Goal: Transaction & Acquisition: Purchase product/service

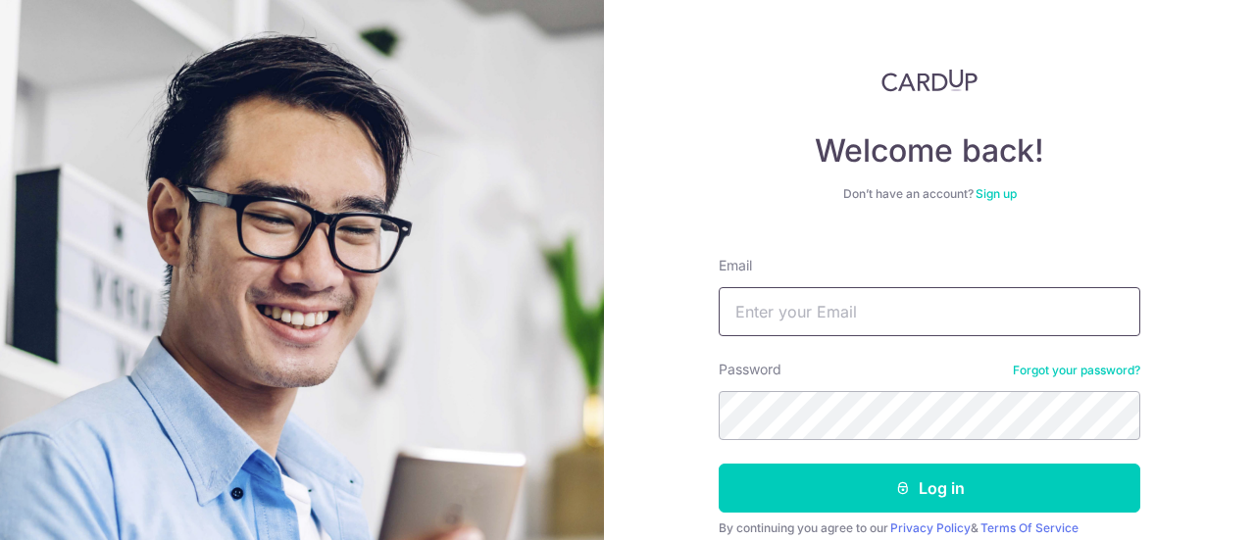
drag, startPoint x: 875, startPoint y: 293, endPoint x: 864, endPoint y: 293, distance: 10.8
click at [875, 293] on input "Email" at bounding box center [930, 311] width 422 height 49
type input "[EMAIL_ADDRESS][DOMAIN_NAME]"
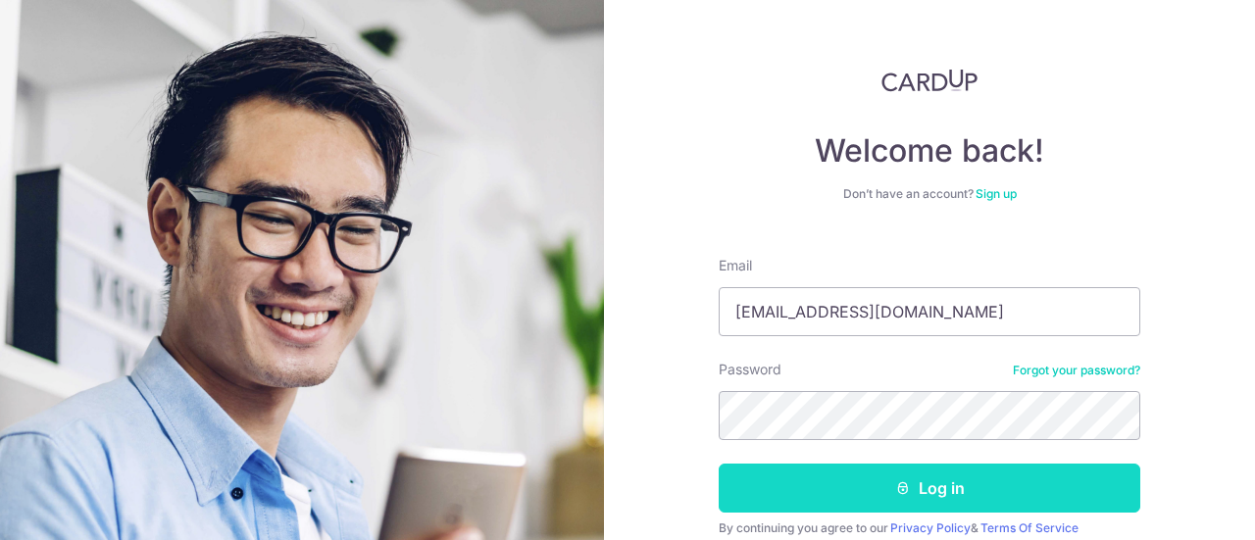
click at [813, 481] on button "Log in" at bounding box center [930, 488] width 422 height 49
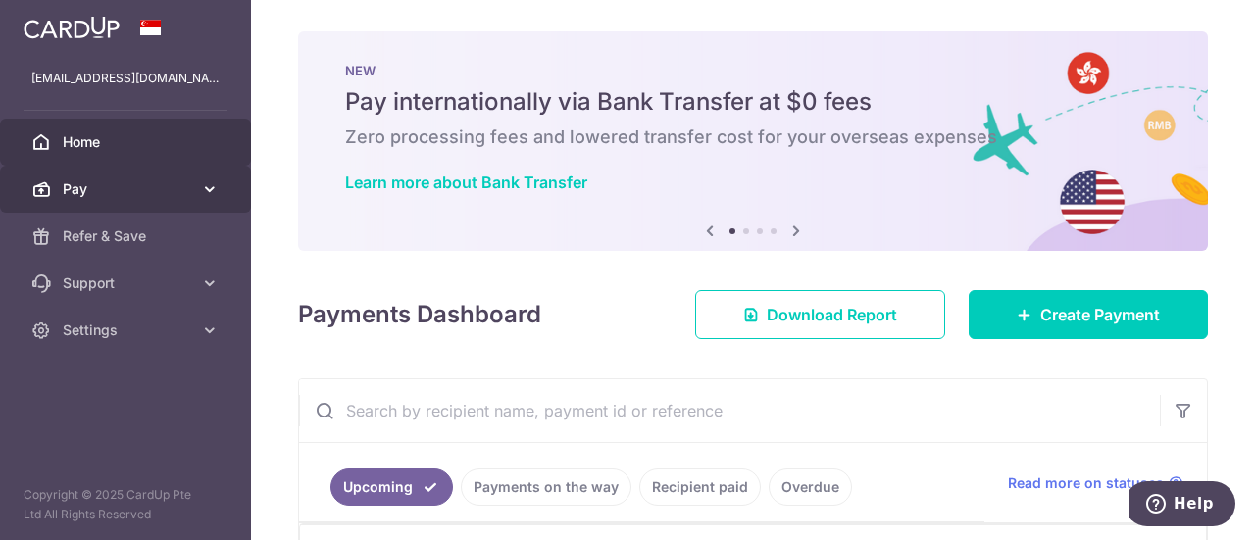
click at [76, 186] on span "Pay" at bounding box center [127, 189] width 129 height 20
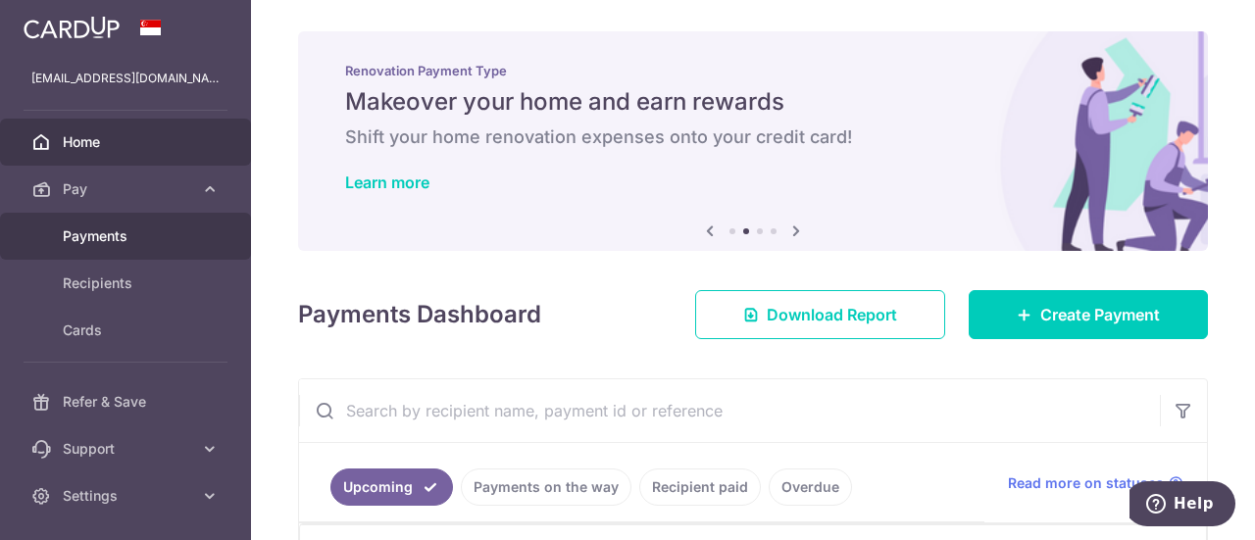
click at [85, 234] on span "Payments" at bounding box center [127, 236] width 129 height 20
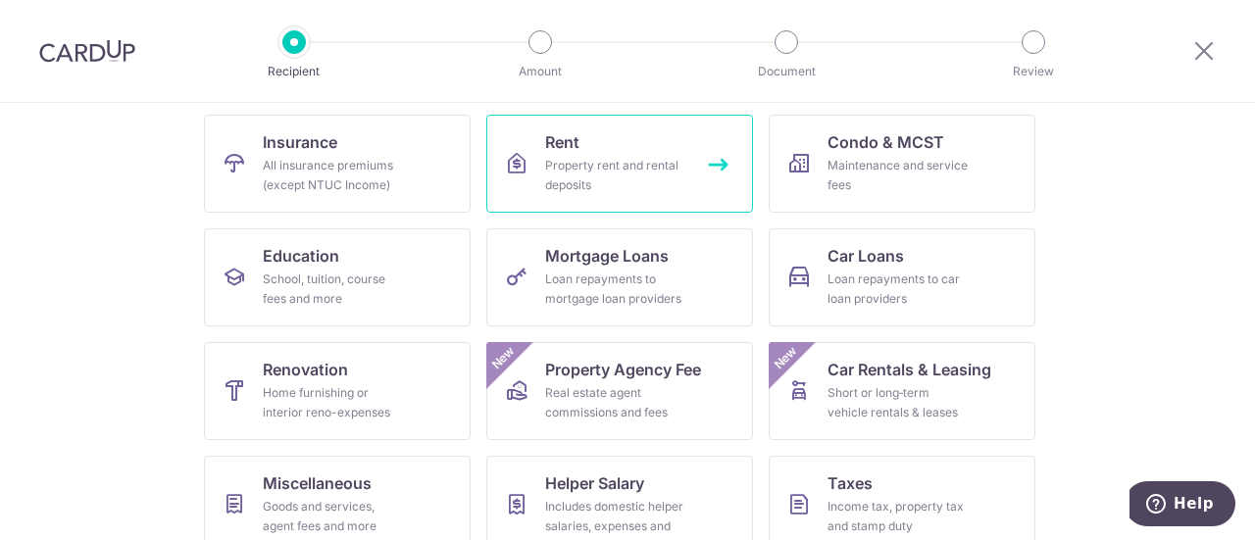
scroll to position [195, 0]
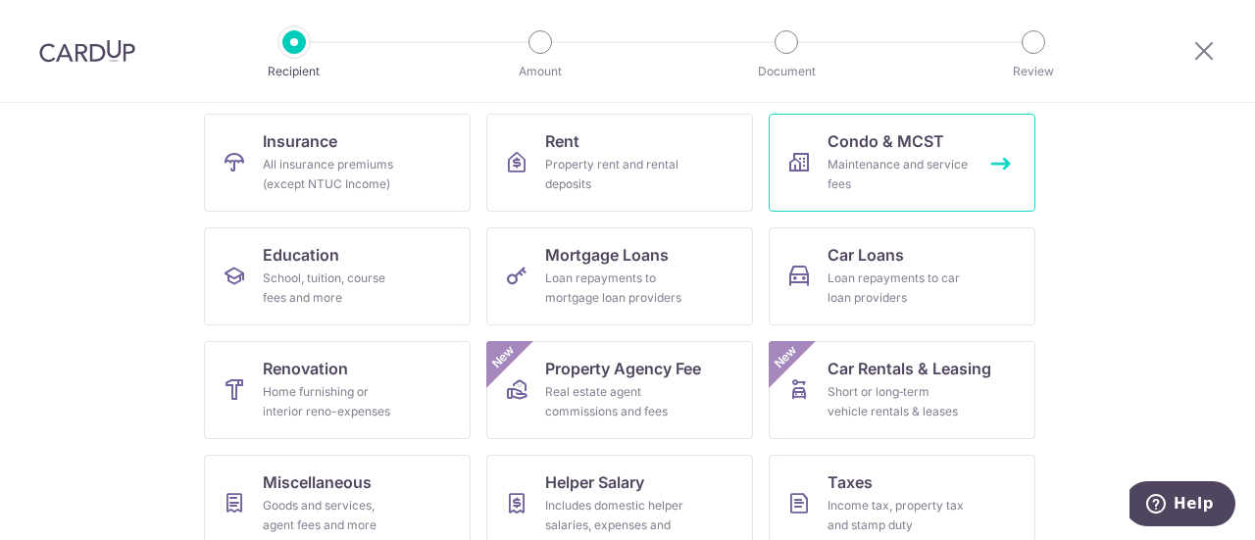
click at [877, 168] on div "Maintenance and service fees" at bounding box center [897, 174] width 141 height 39
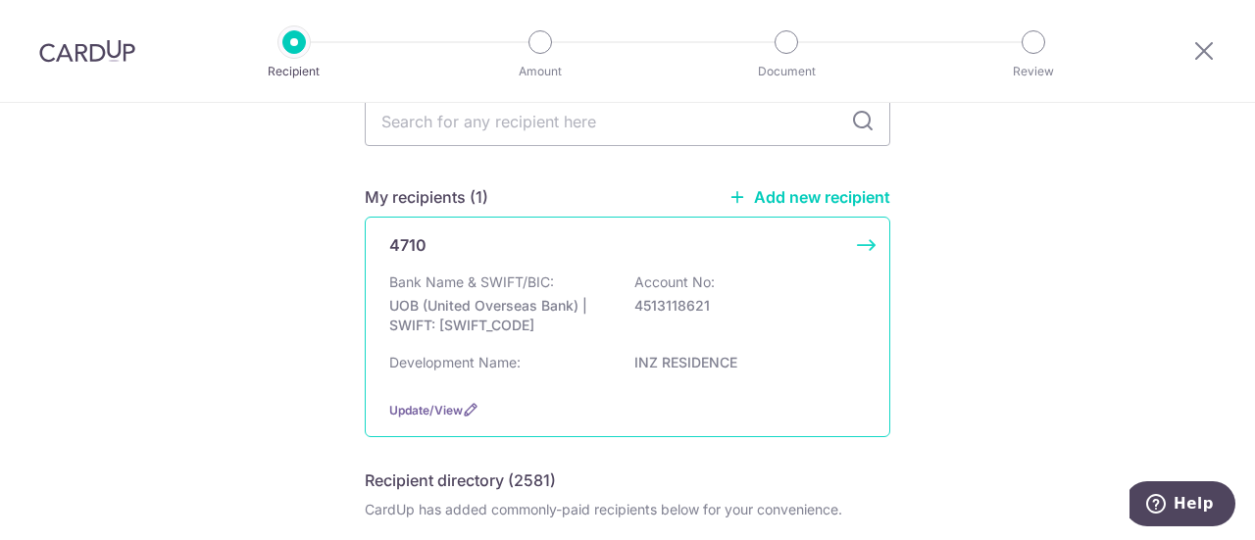
scroll to position [97, 0]
click at [497, 305] on p "UOB (United Overseas Bank) | SWIFT: UOVBSGSGXXX" at bounding box center [499, 314] width 220 height 39
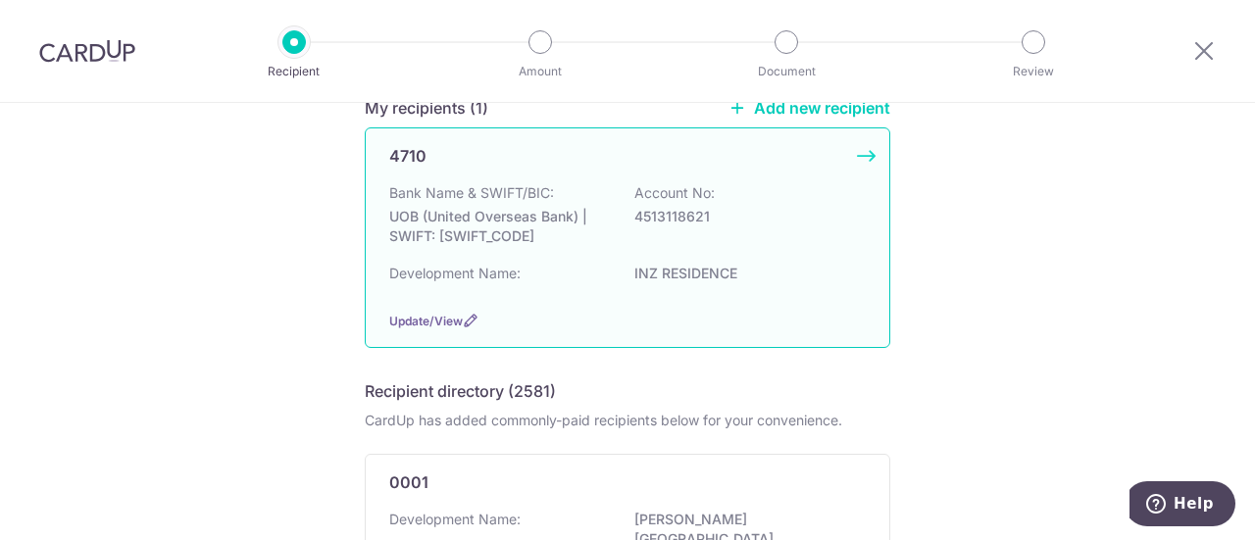
click at [877, 159] on div "4710 Bank Name & SWIFT/BIC: UOB (United Overseas Bank) | SWIFT: UOVBSGSGXXX Acc…" at bounding box center [628, 237] width 526 height 221
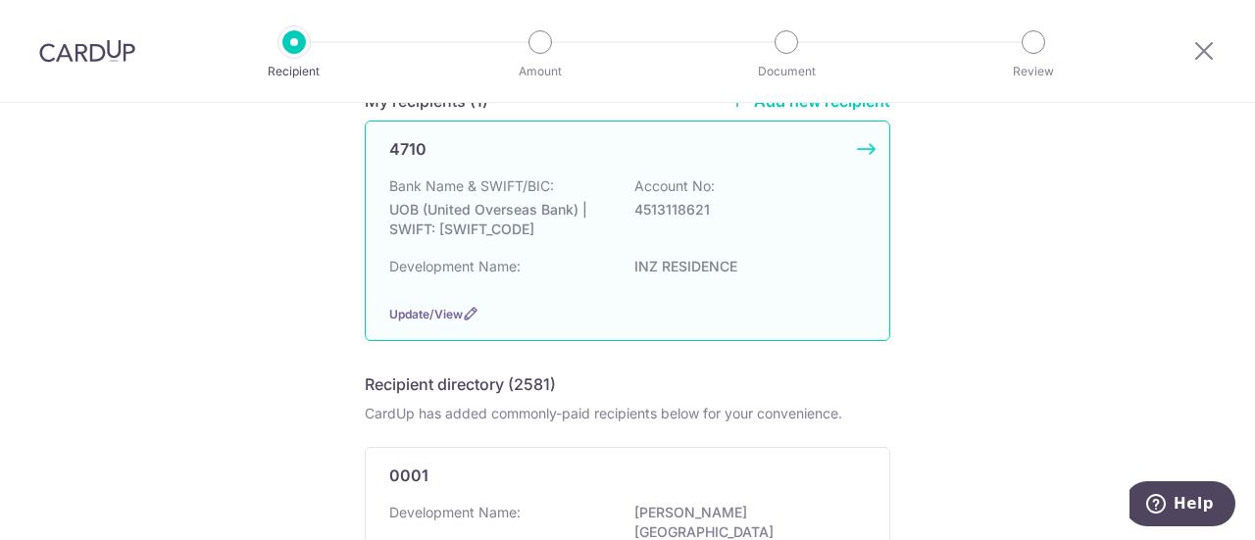
scroll to position [193, 0]
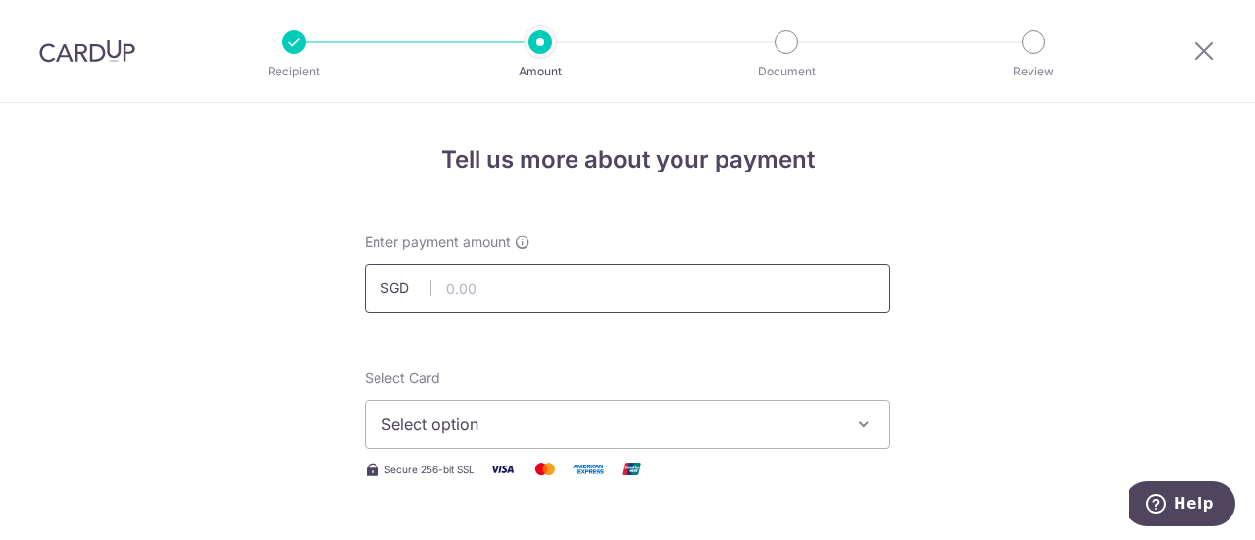
click at [552, 295] on input "text" at bounding box center [628, 288] width 526 height 49
click at [543, 274] on input "text" at bounding box center [628, 288] width 526 height 49
type input "1,059.48"
click at [407, 420] on span "Select option" at bounding box center [609, 425] width 457 height 24
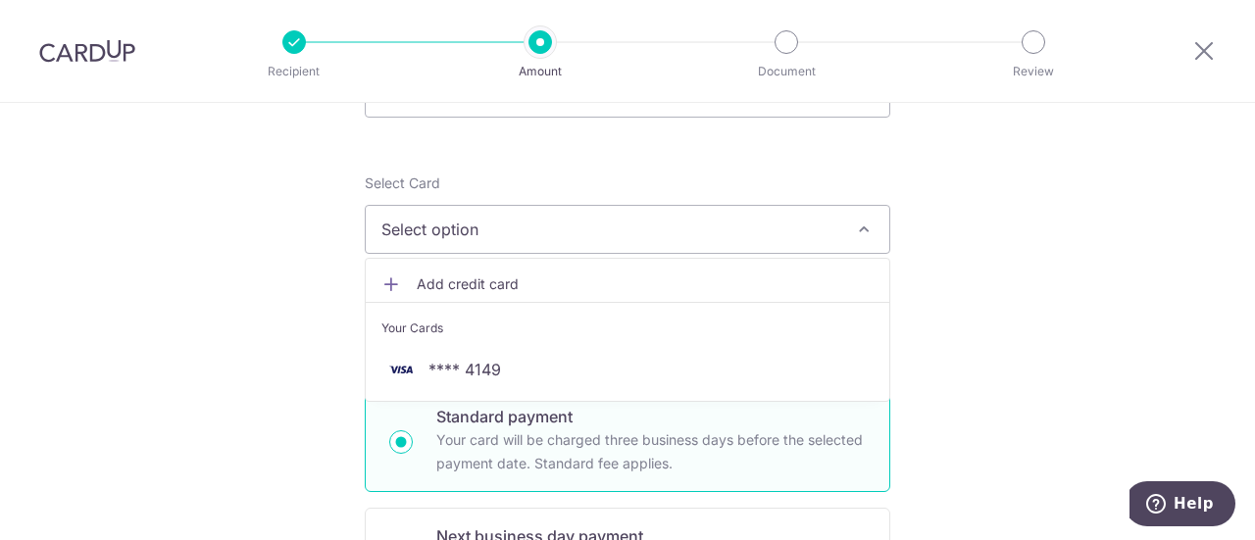
scroll to position [196, 0]
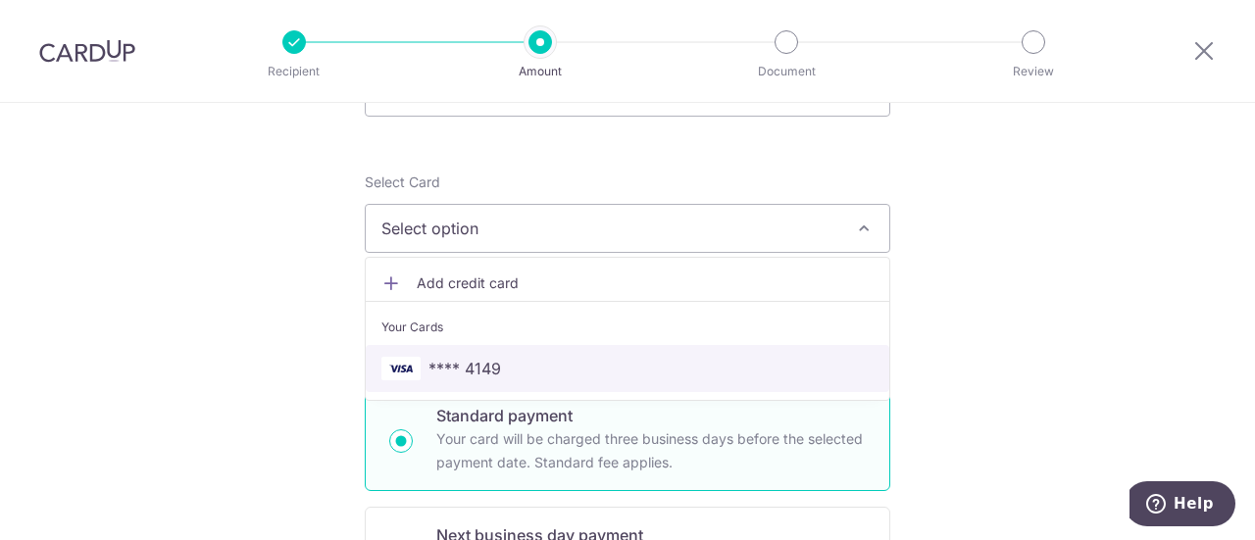
click at [492, 368] on span "**** 4149" at bounding box center [464, 369] width 73 height 24
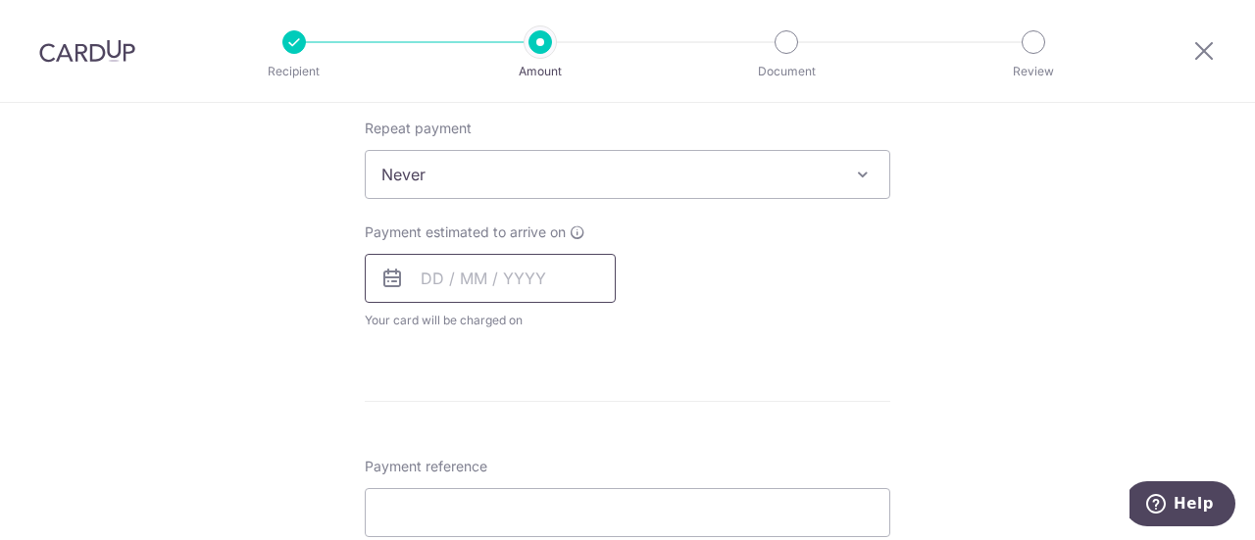
scroll to position [782, 0]
click at [442, 272] on input "text" at bounding box center [490, 278] width 251 height 49
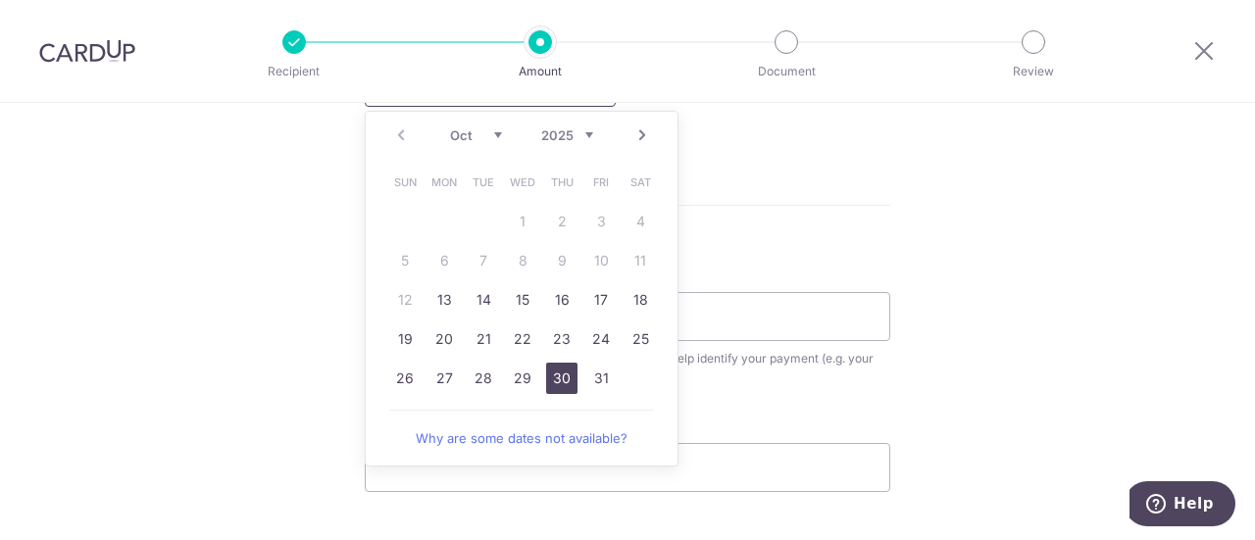
scroll to position [978, 0]
click at [486, 373] on link "28" at bounding box center [483, 378] width 31 height 31
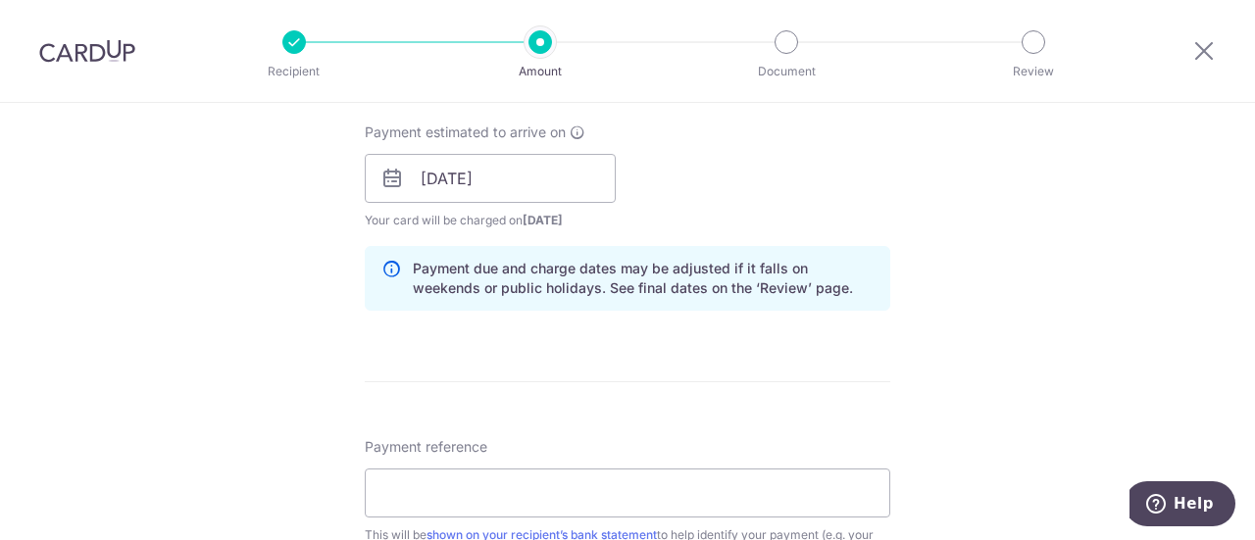
scroll to position [881, 0]
click at [518, 177] on input "28/10/2025" at bounding box center [490, 179] width 251 height 49
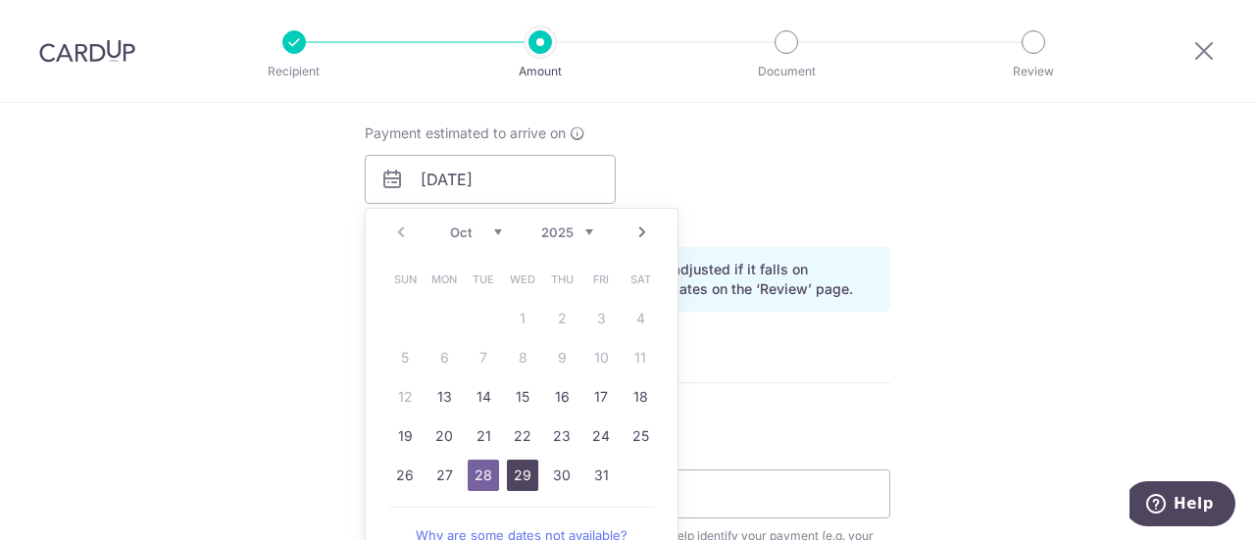
click at [523, 477] on link "29" at bounding box center [522, 475] width 31 height 31
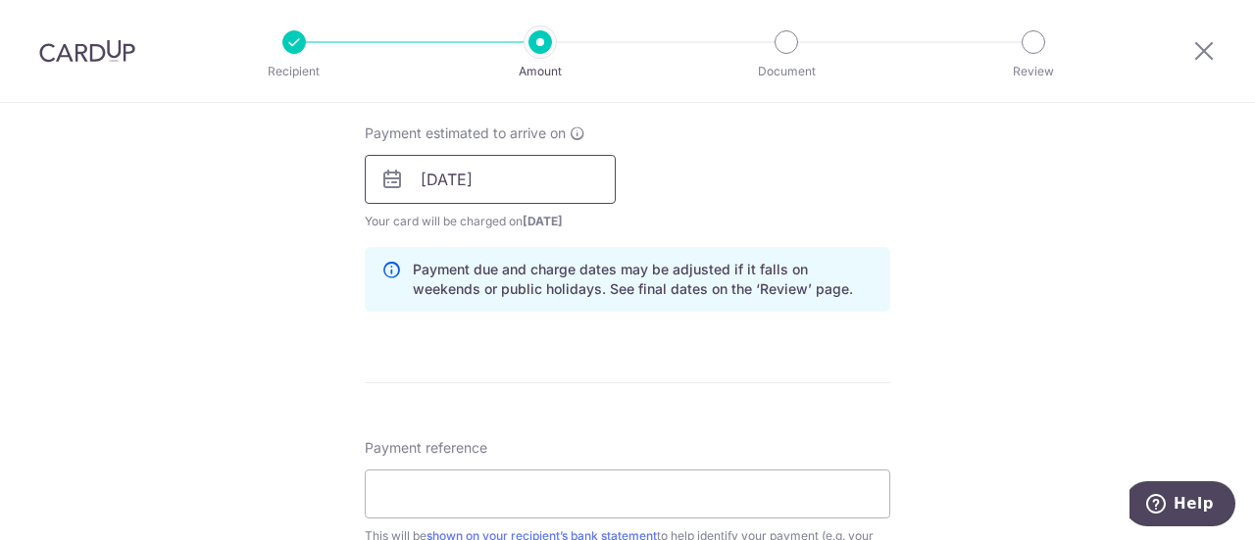
click at [514, 181] on input "[DATE]" at bounding box center [490, 179] width 251 height 49
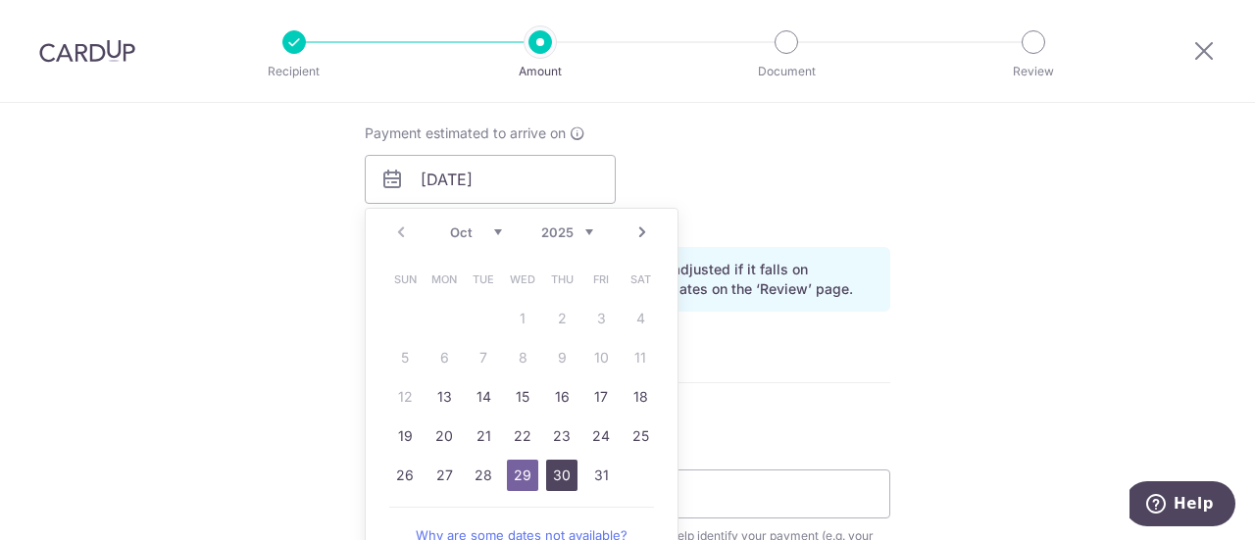
click at [557, 475] on link "30" at bounding box center [561, 475] width 31 height 31
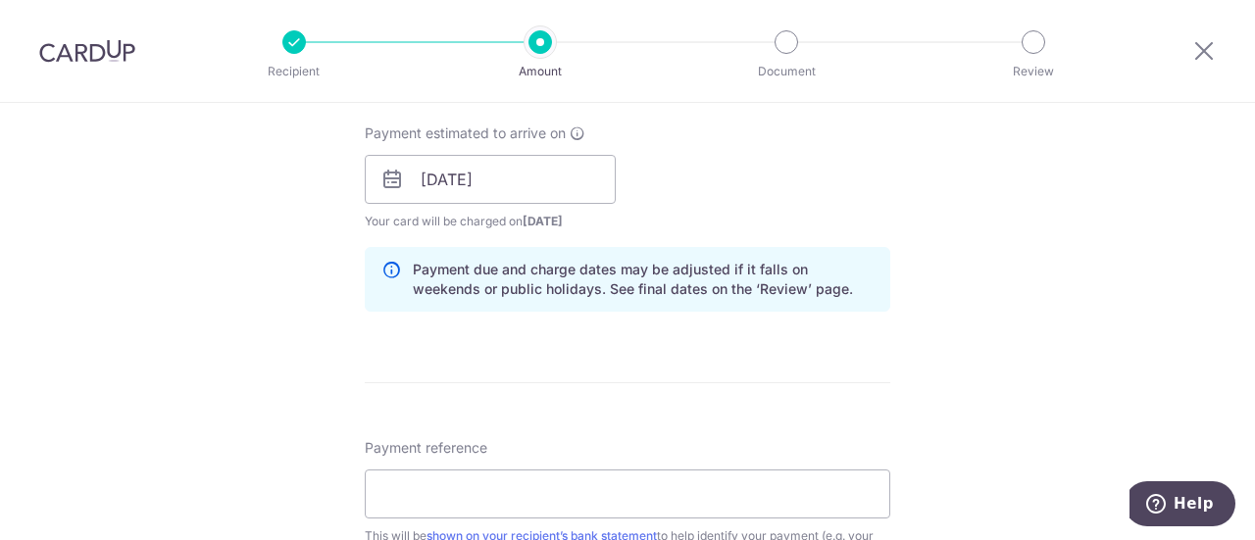
click at [300, 283] on div "Tell us more about your payment Enter payment amount SGD 1,059.48 1059.48 Selec…" at bounding box center [627, 149] width 1255 height 1854
click at [540, 180] on input "30/10/2025" at bounding box center [490, 179] width 251 height 49
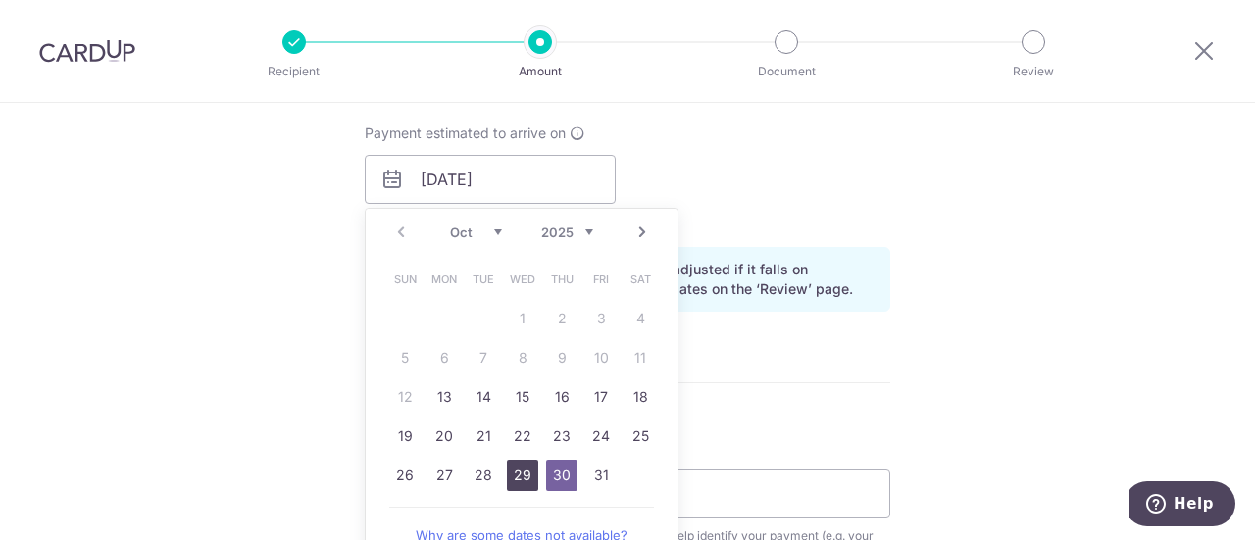
click at [512, 480] on link "29" at bounding box center [522, 475] width 31 height 31
type input "[DATE]"
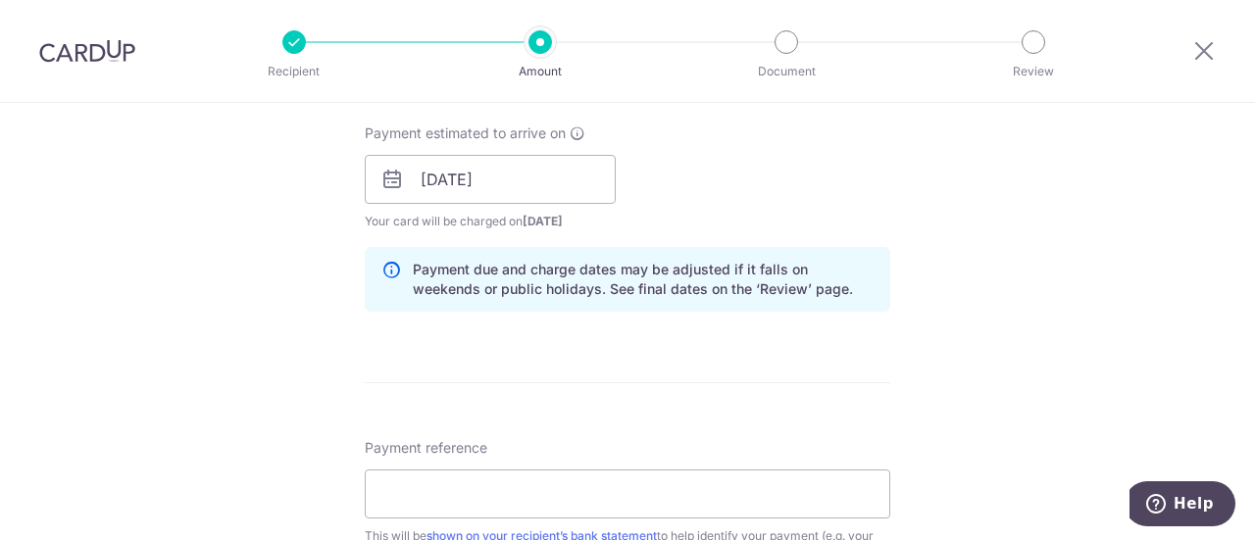
click at [247, 248] on div "Tell us more about your payment Enter payment amount SGD 1,059.48 1059.48 Selec…" at bounding box center [627, 149] width 1255 height 1854
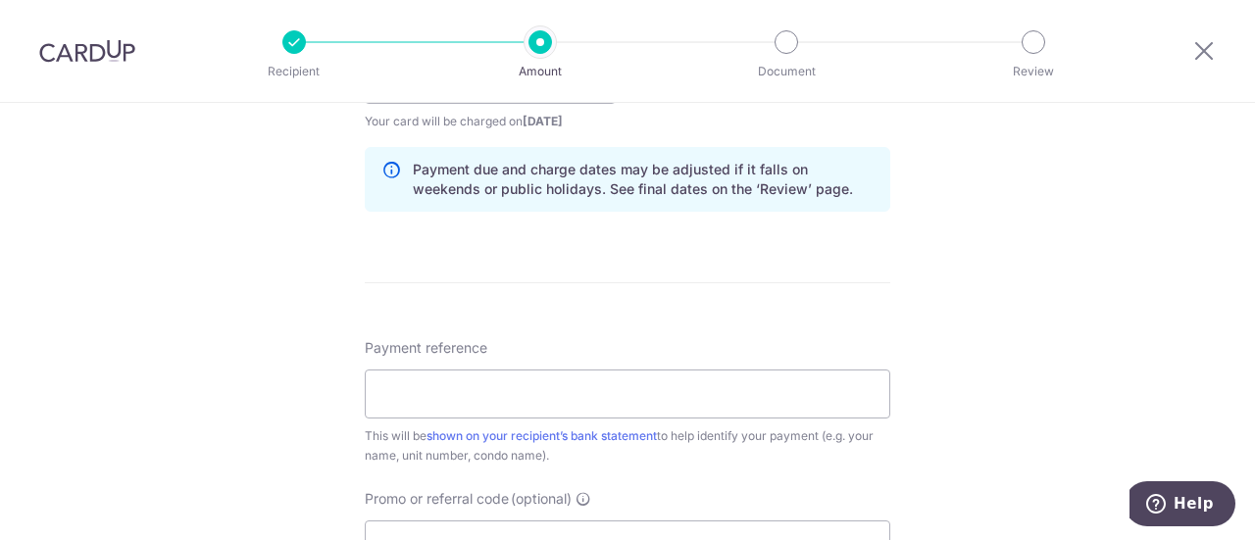
scroll to position [980, 0]
click at [427, 391] on input "Payment reference" at bounding box center [628, 395] width 526 height 49
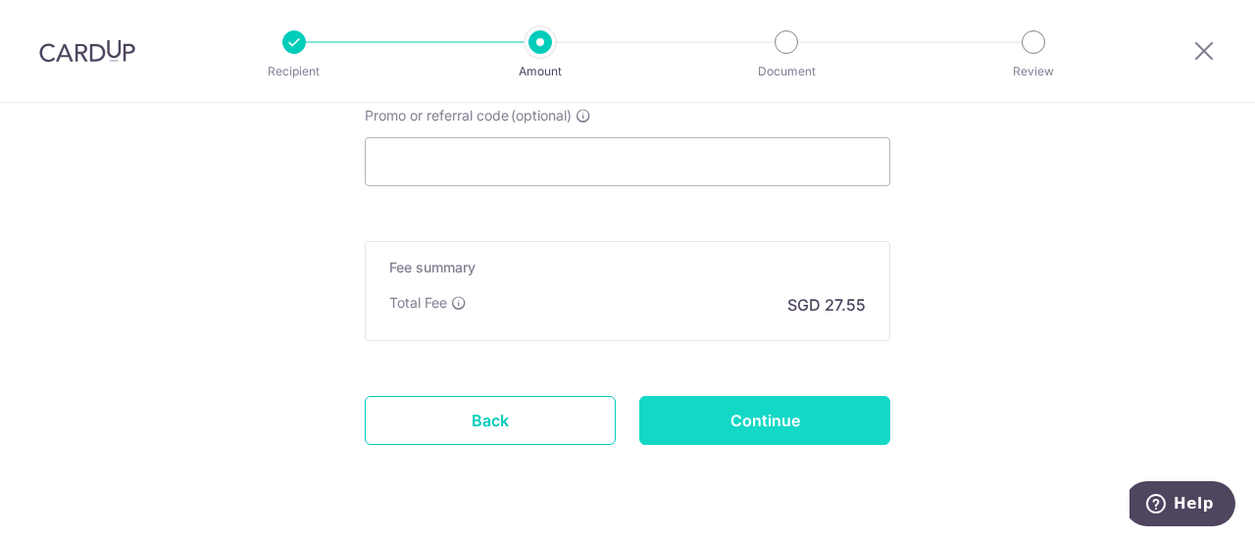
type input "078-07-36"
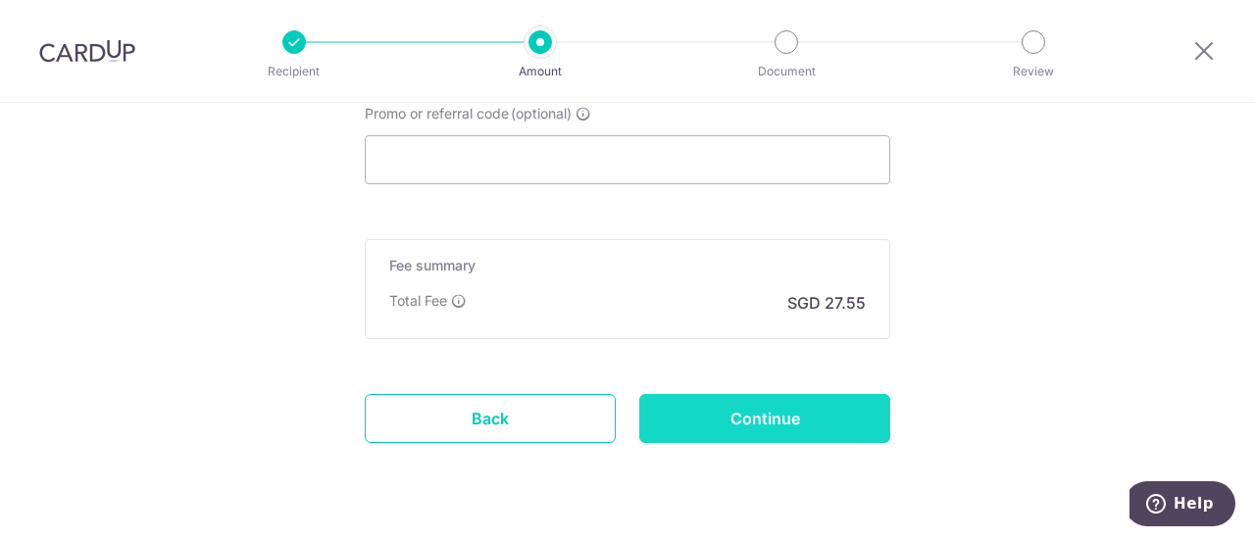
click at [675, 412] on input "Continue" at bounding box center [764, 418] width 251 height 49
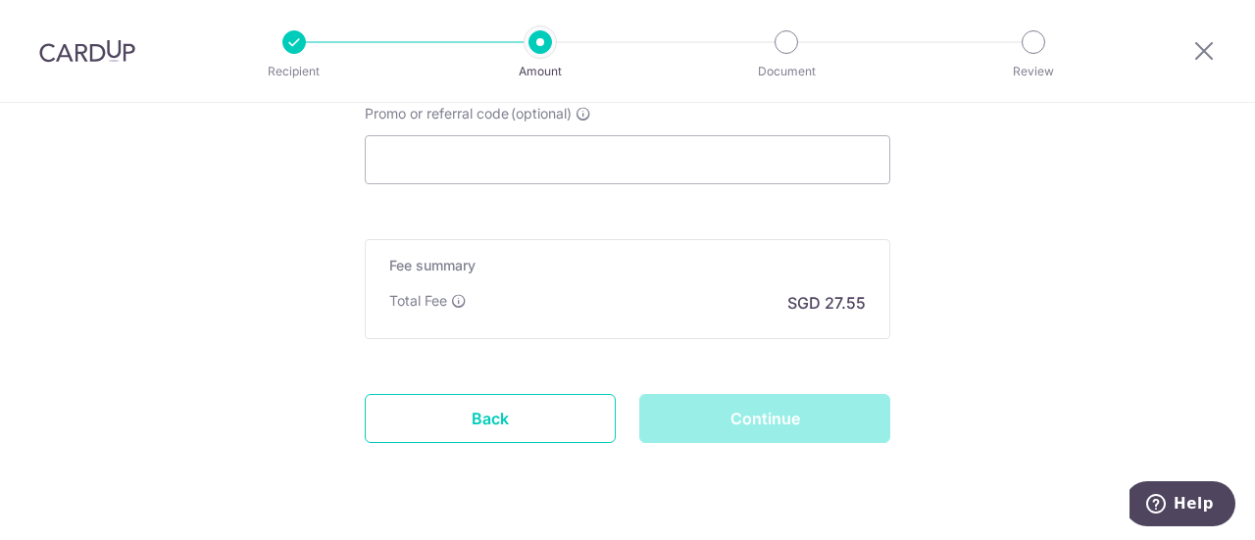
scroll to position [1368, 0]
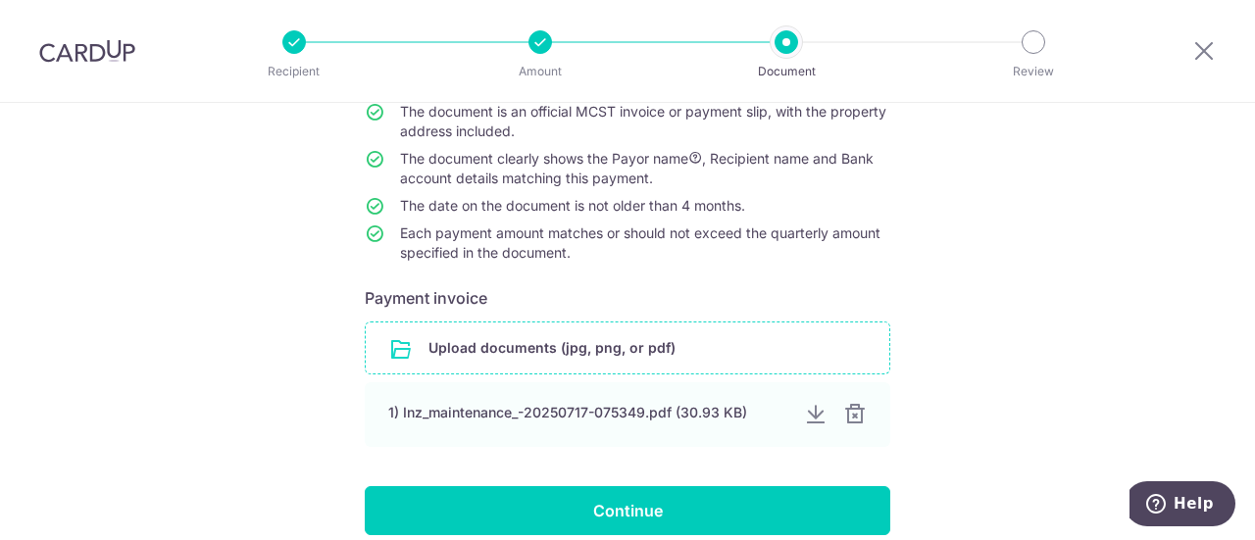
click at [449, 344] on input "file" at bounding box center [628, 348] width 524 height 51
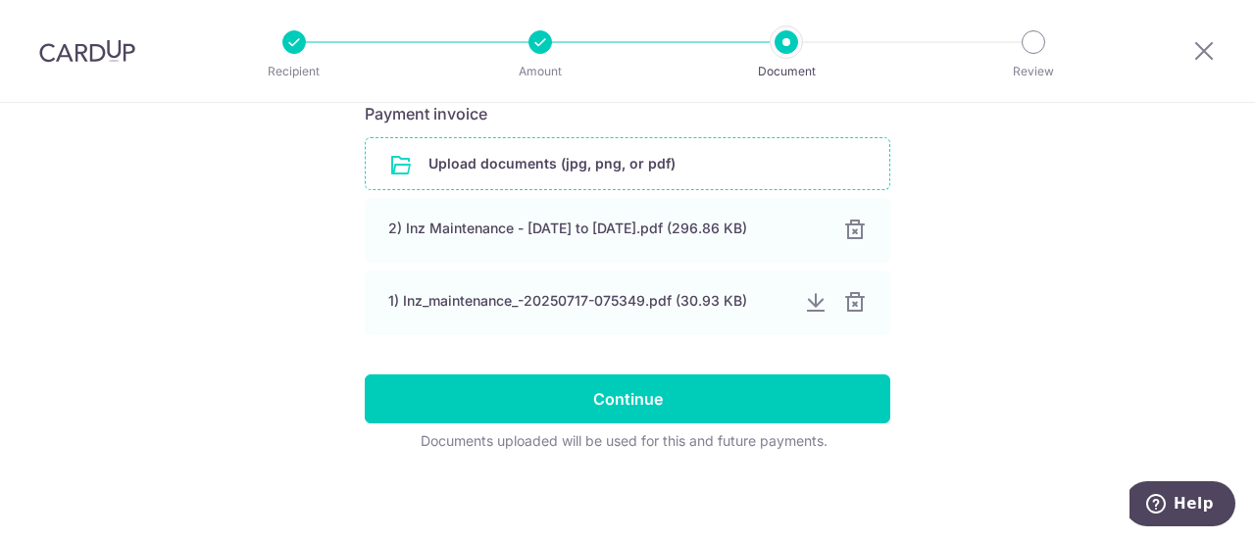
scroll to position [380, 0]
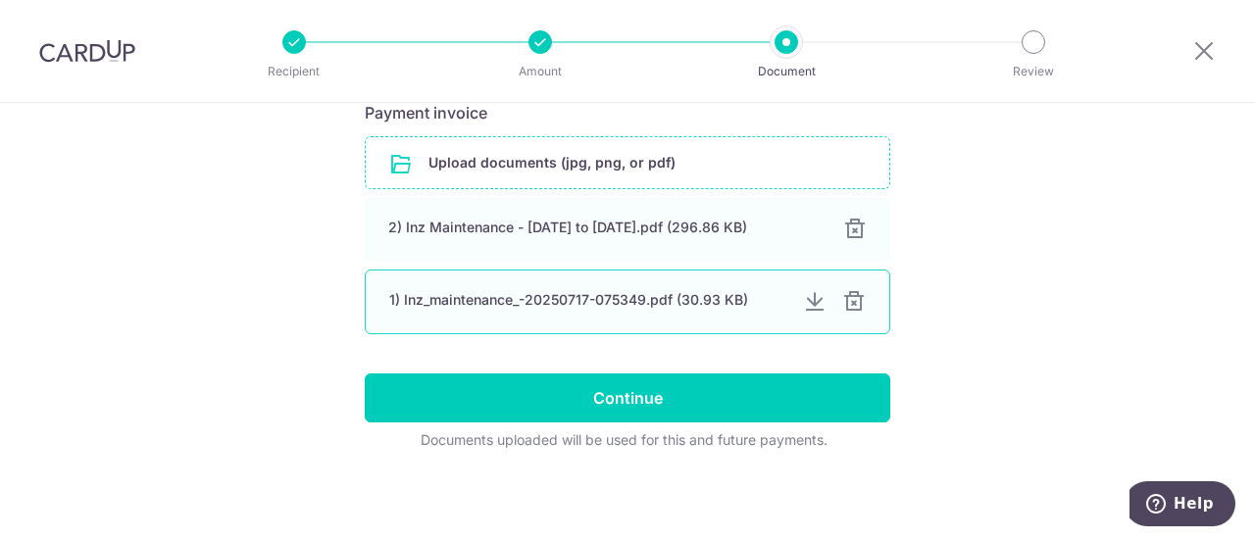
click at [847, 303] on div at bounding box center [854, 302] width 24 height 24
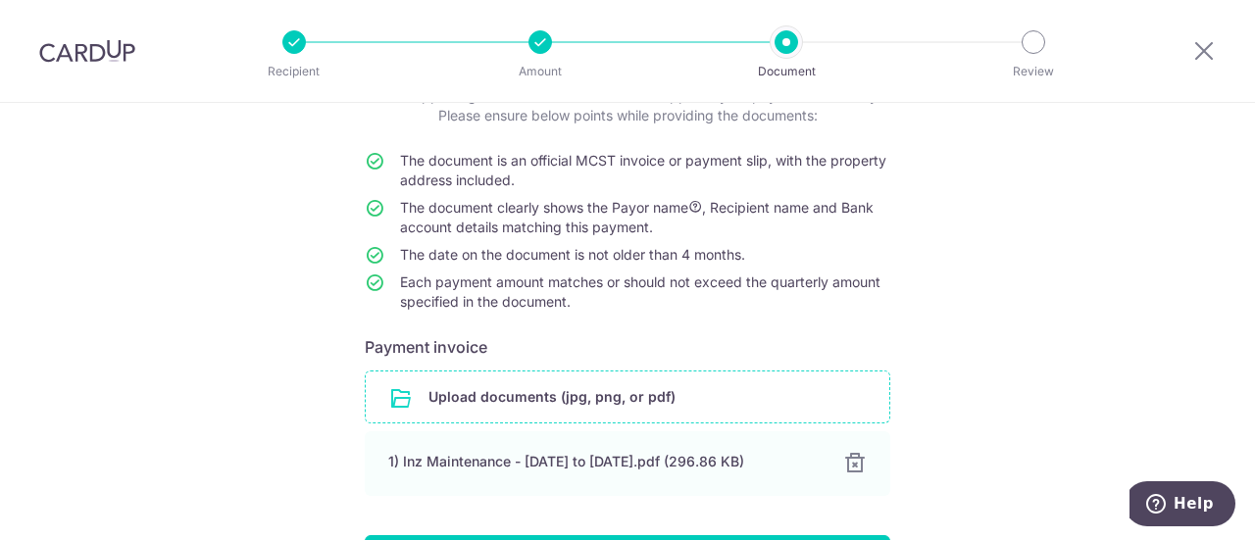
scroll to position [0, 0]
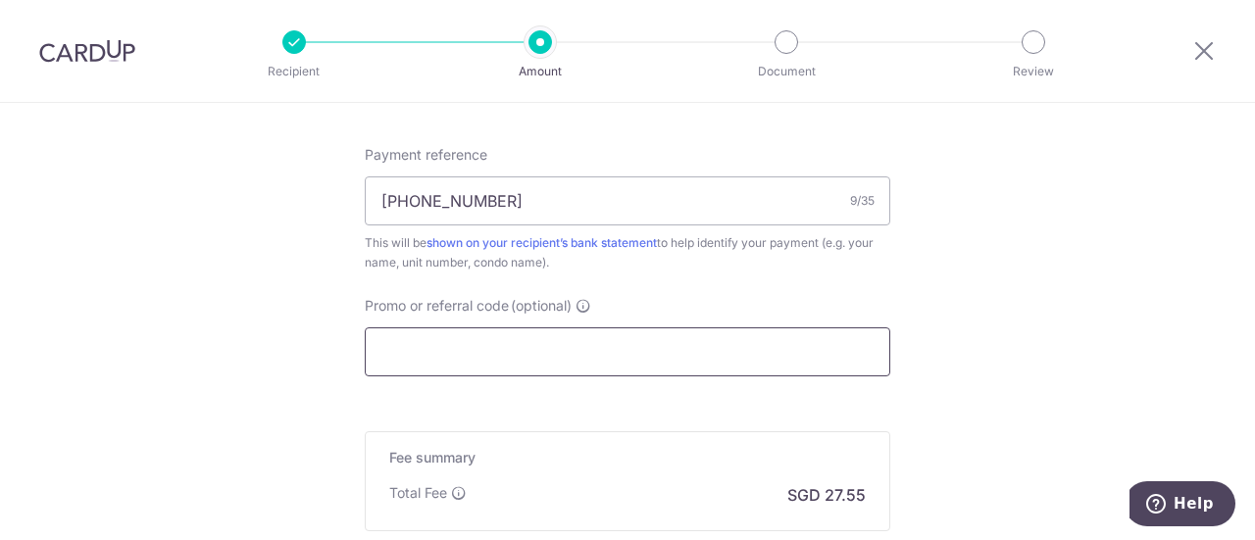
click at [442, 340] on input "Promo or referral code (optional)" at bounding box center [628, 351] width 526 height 49
paste input "3HOME25R"
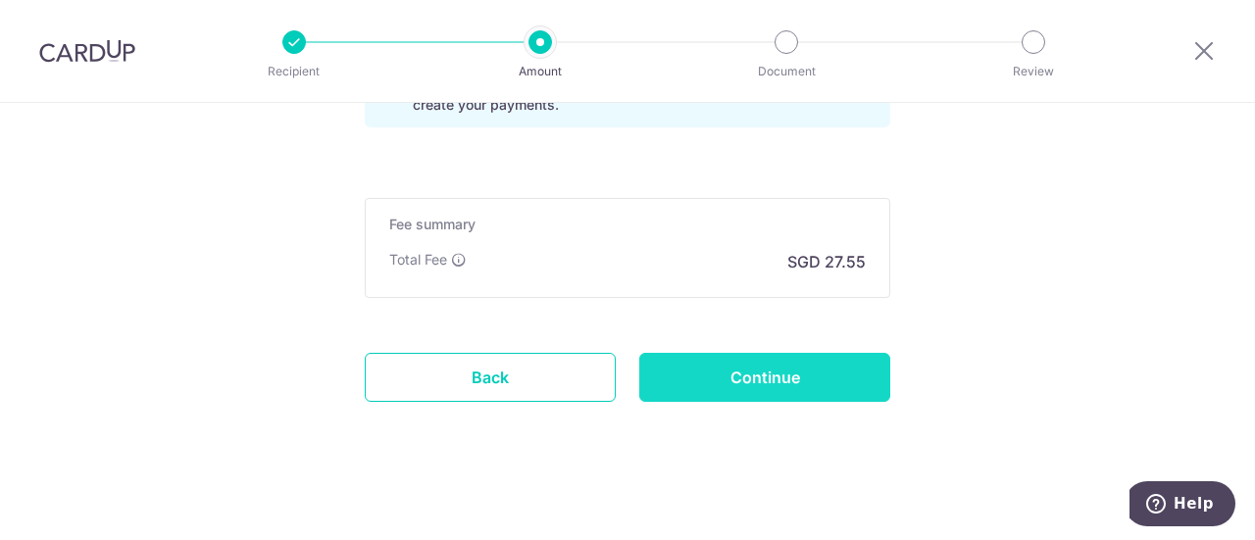
scroll to position [1499, 0]
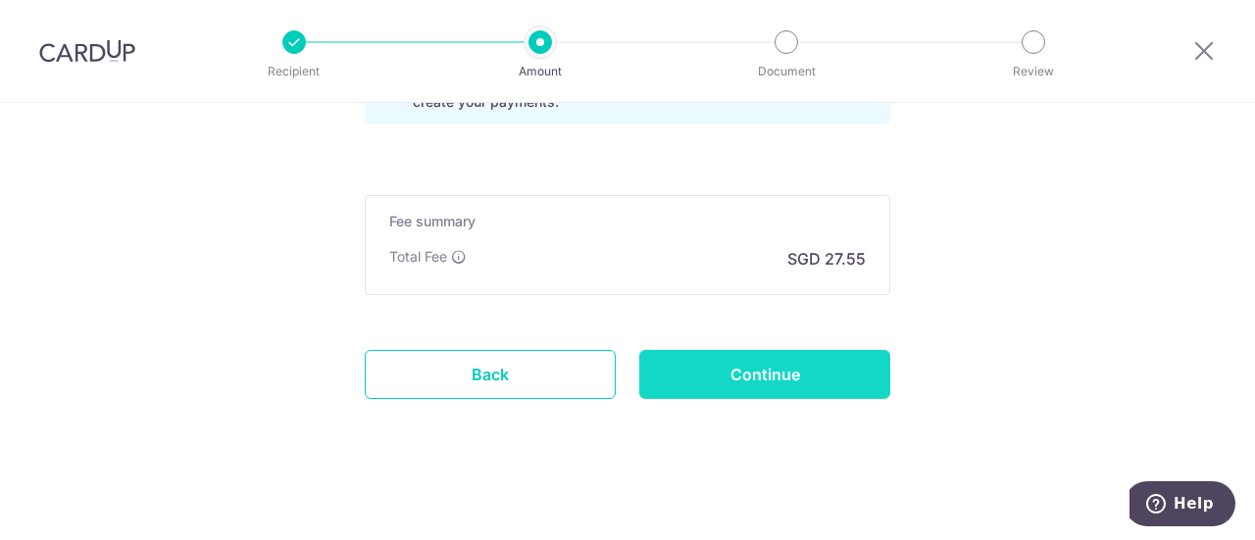
type input "3HOME25R"
click at [656, 367] on input "Continue" at bounding box center [764, 374] width 251 height 49
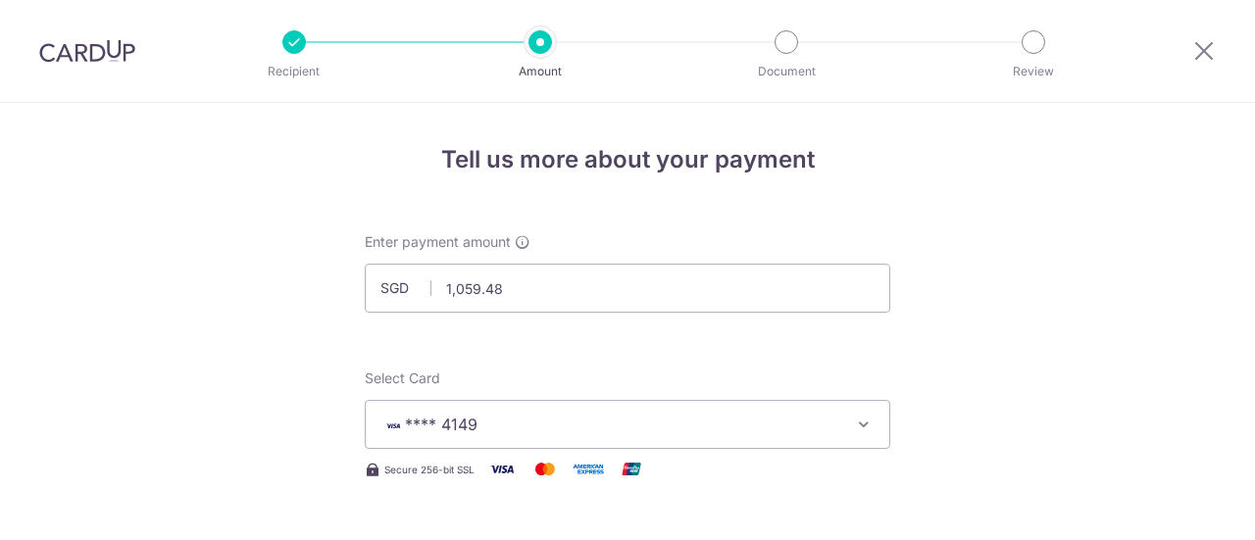
scroll to position [1453, 0]
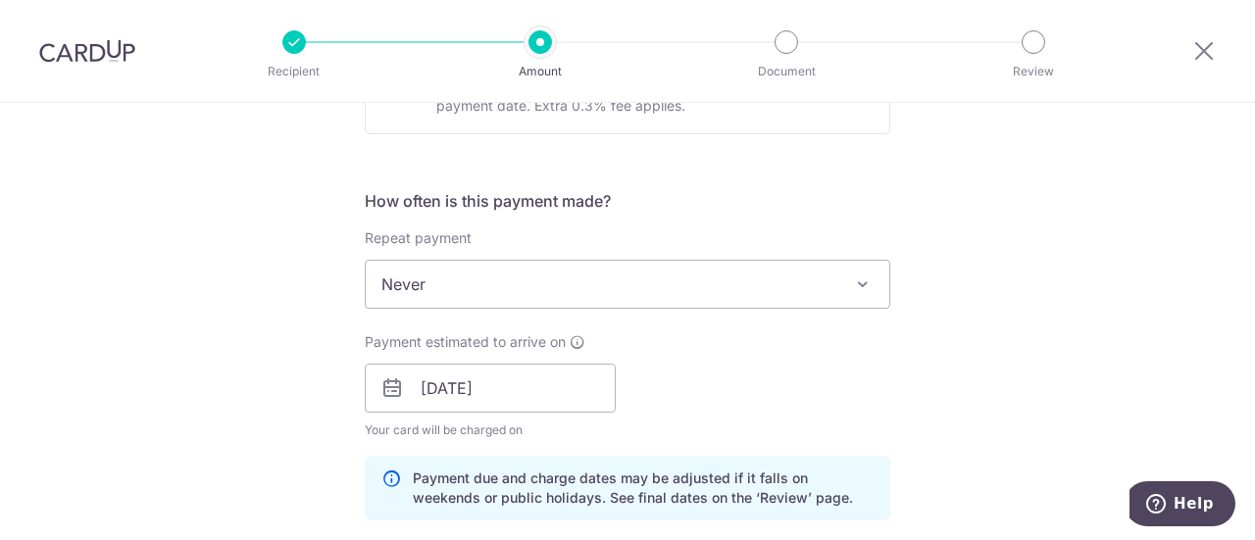
click at [404, 293] on span "Never" at bounding box center [628, 284] width 524 height 47
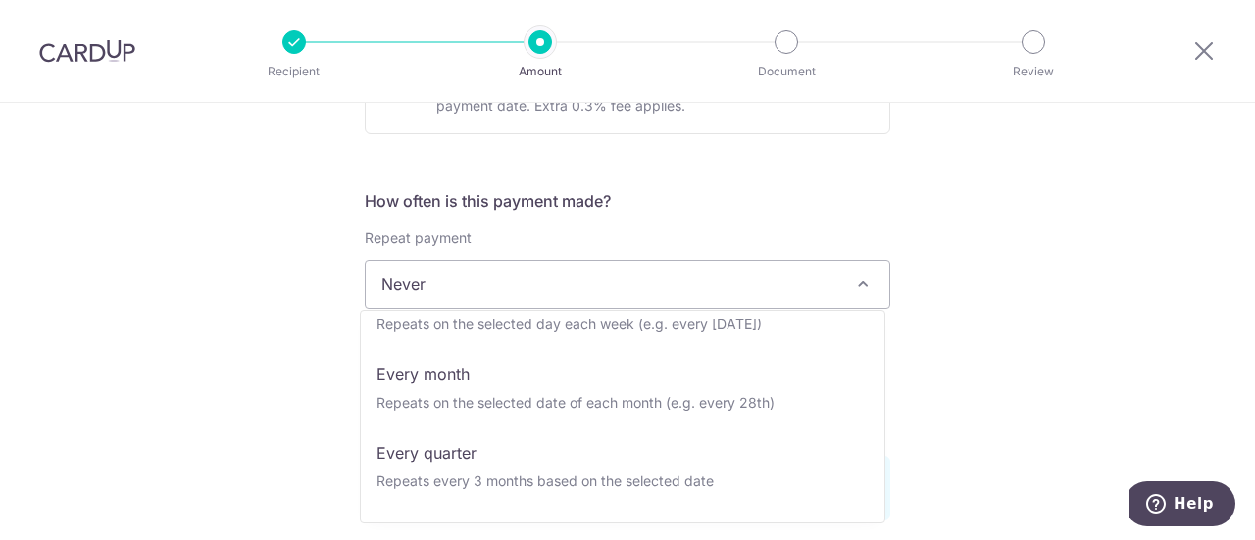
scroll to position [134, 0]
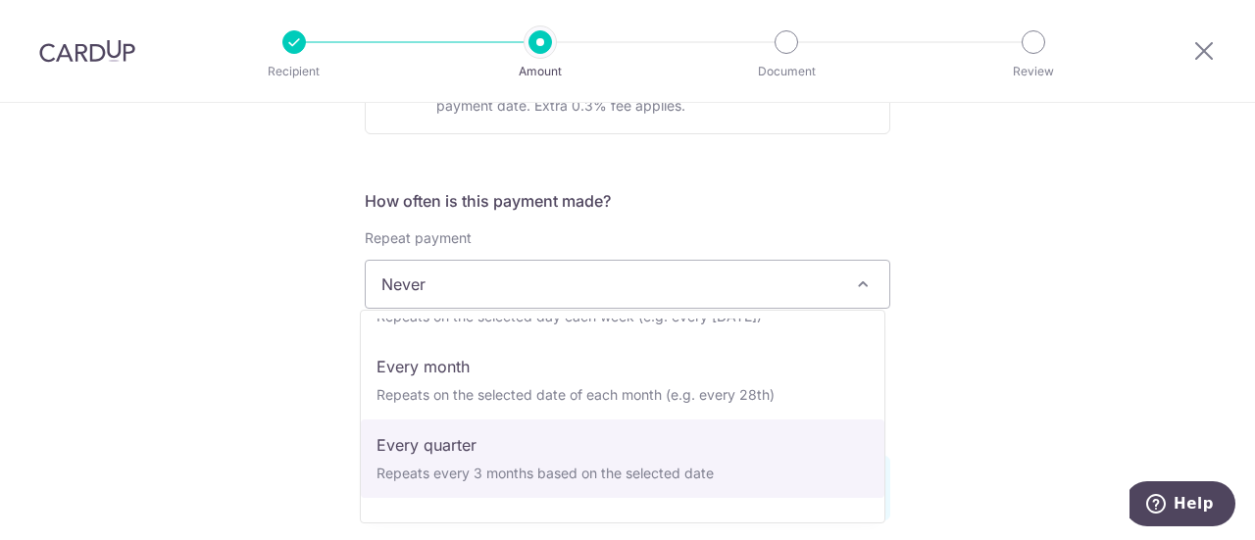
select select "4"
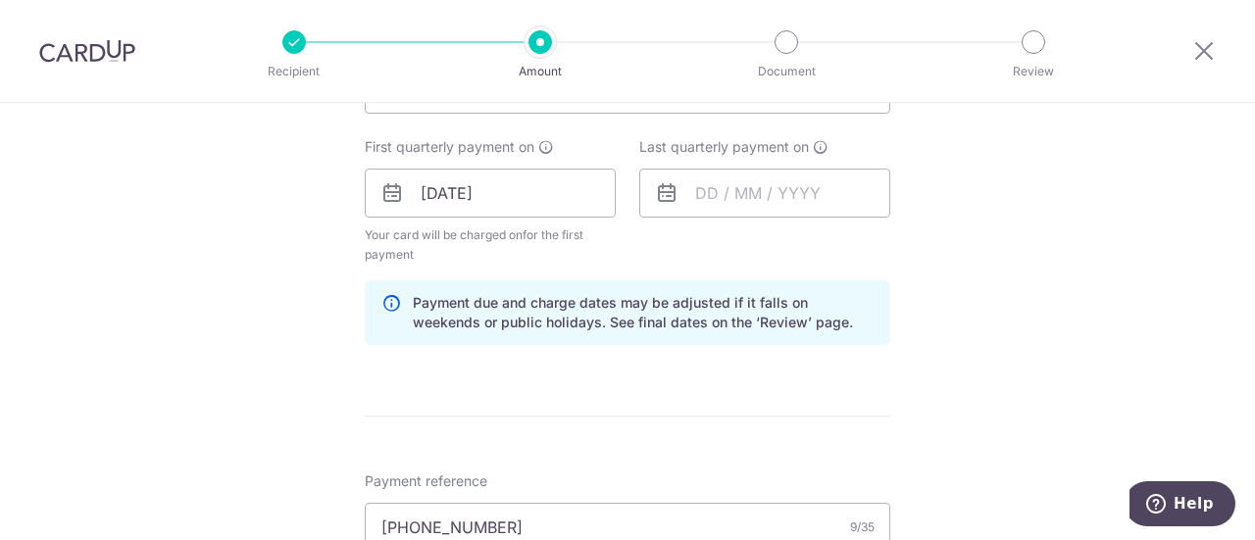
scroll to position [869, 0]
click at [750, 191] on input "text" at bounding box center [764, 192] width 251 height 49
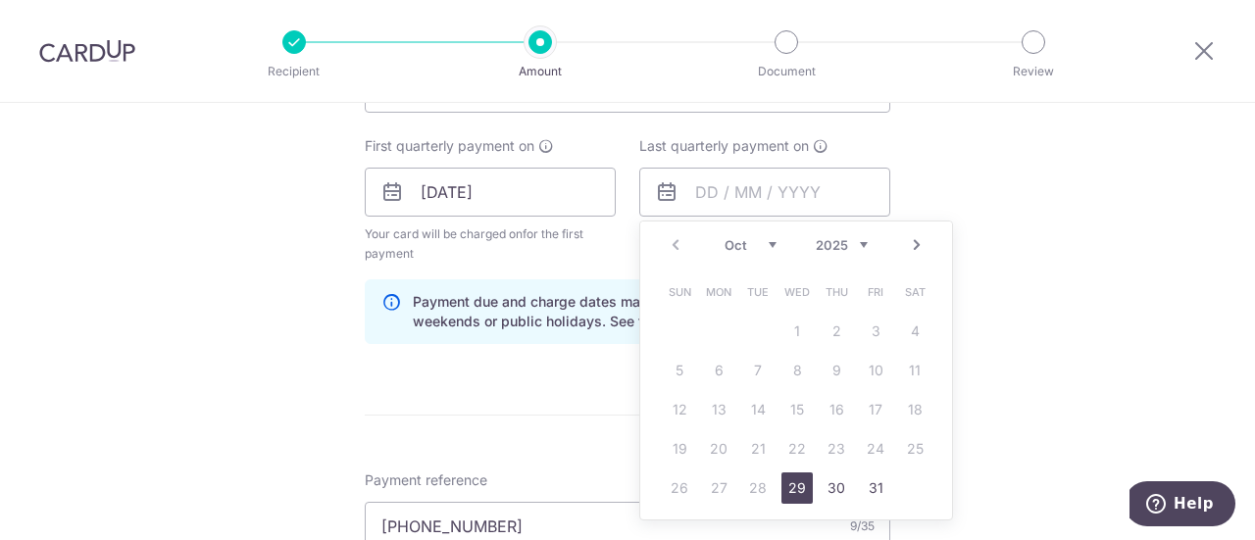
click at [926, 242] on div "Prev Next Oct Nov Dec 2025 2026 2027 2028 2029 2030 2031 2032 2033 2034 2035" at bounding box center [796, 245] width 312 height 47
click at [906, 244] on link "Next" at bounding box center [917, 245] width 24 height 24
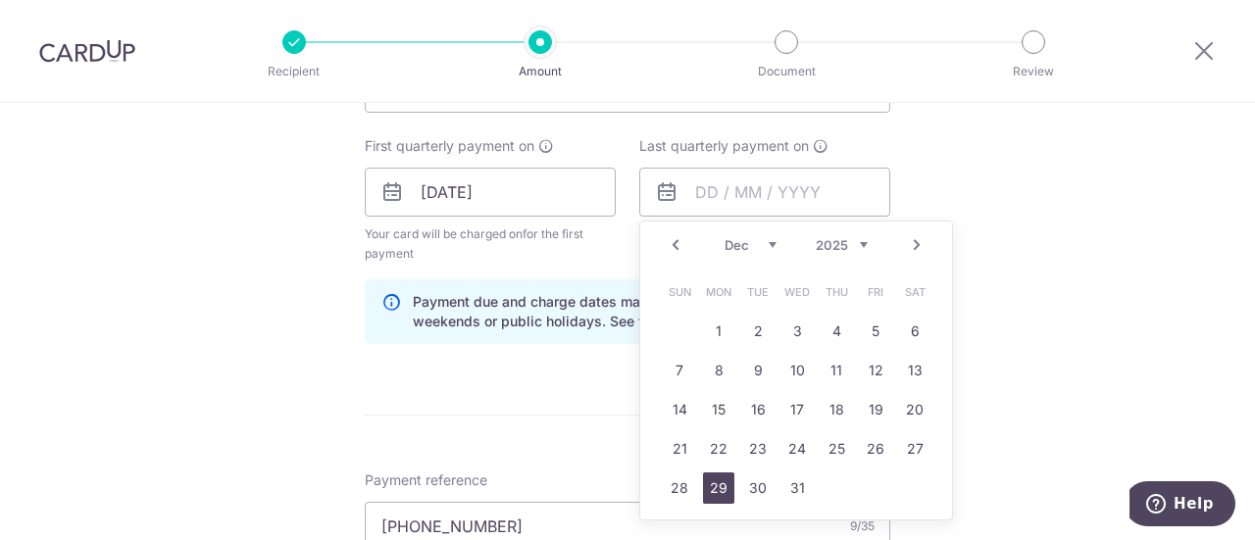
click at [714, 490] on link "29" at bounding box center [718, 488] width 31 height 31
type input "29/12/2025"
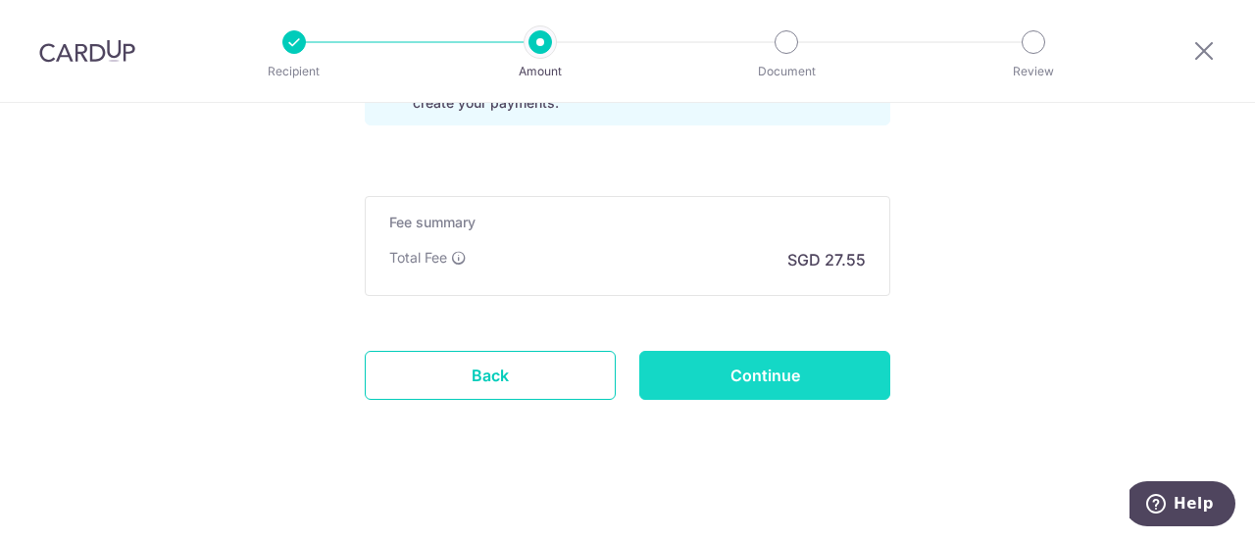
scroll to position [1546, 0]
click at [723, 360] on input "Continue" at bounding box center [764, 374] width 251 height 49
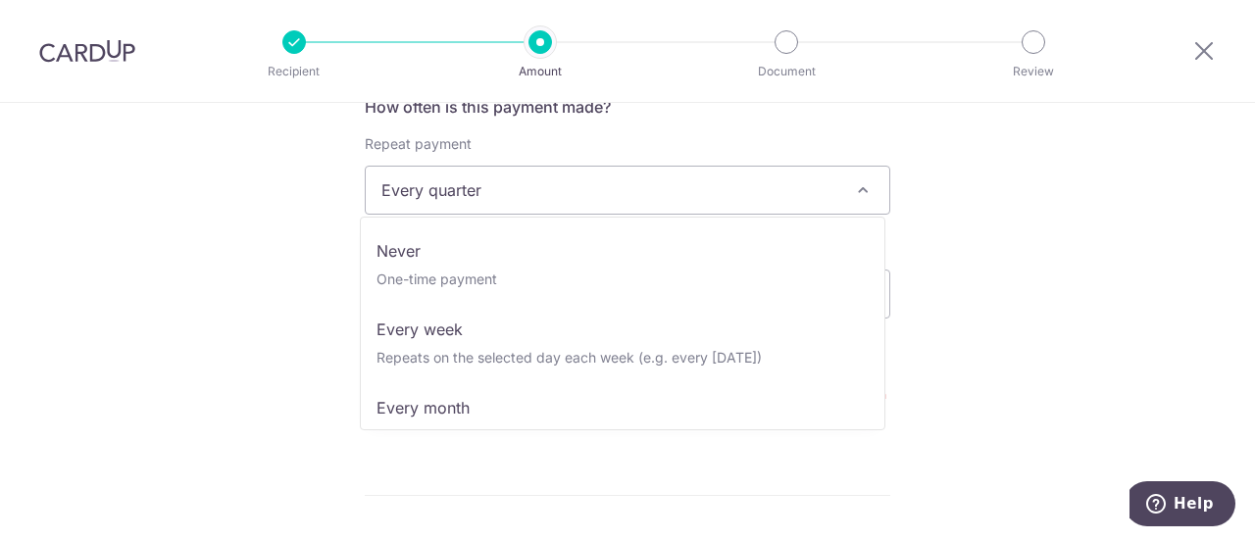
scroll to position [767, 0]
click at [512, 187] on span "Every quarter" at bounding box center [628, 190] width 524 height 47
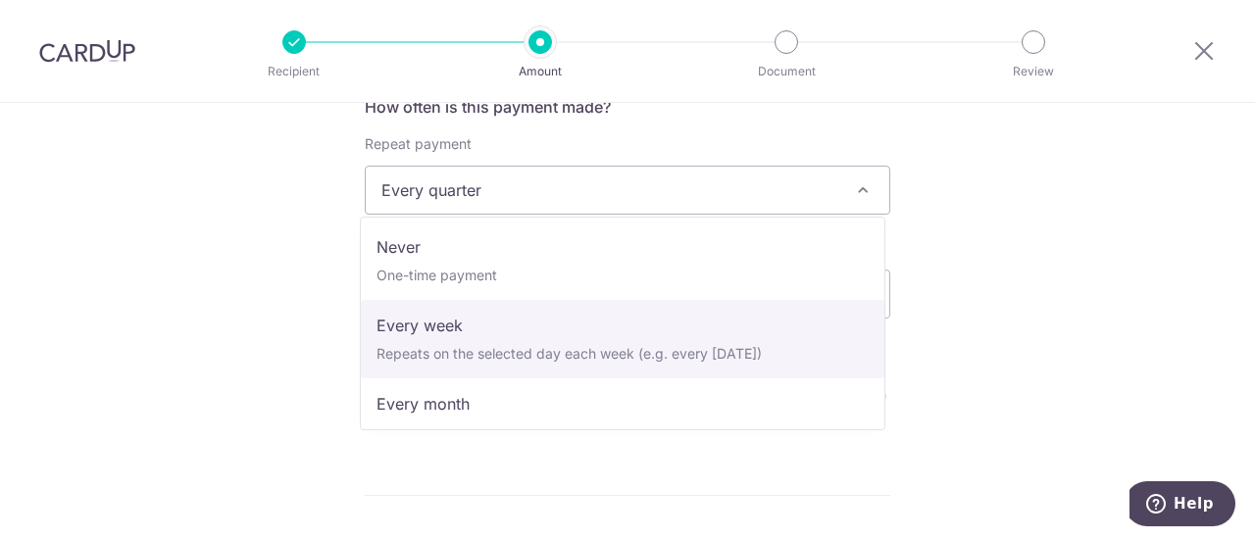
scroll to position [0, 0]
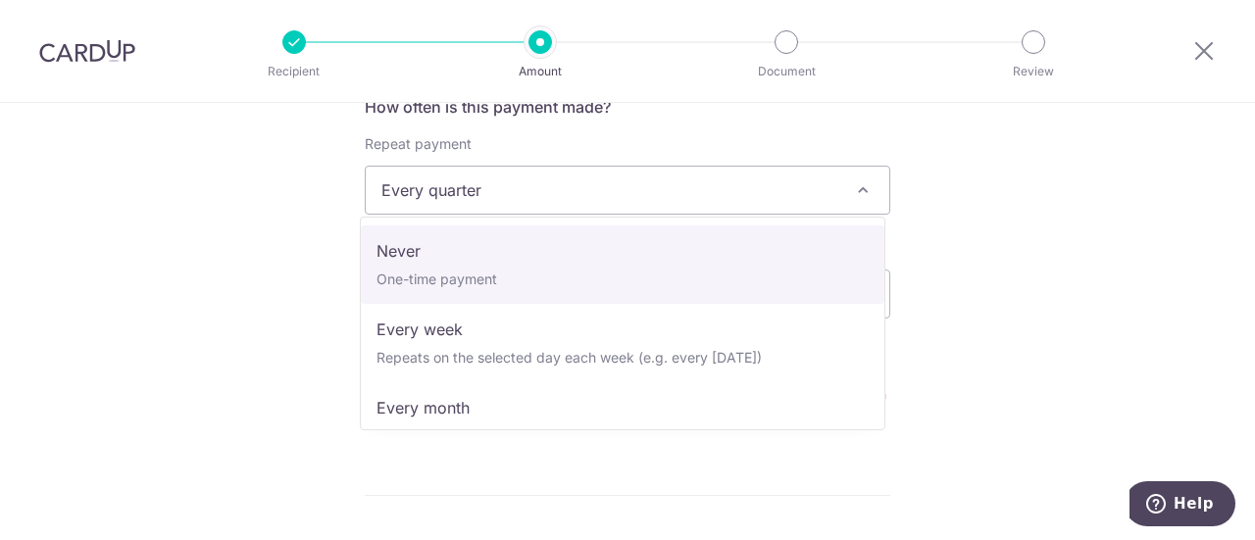
select select "1"
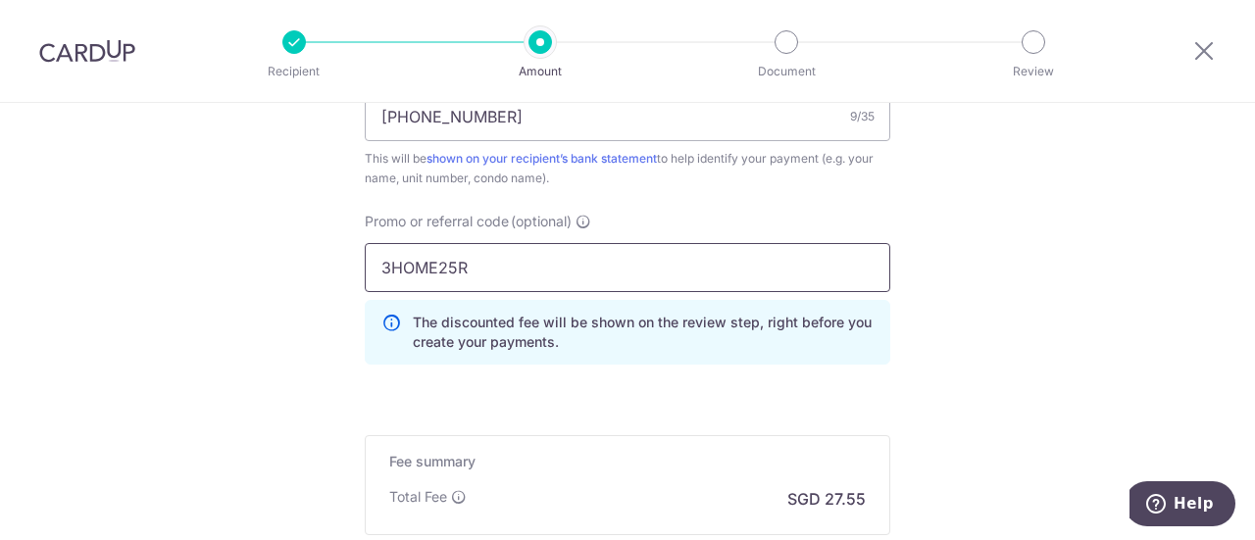
scroll to position [1257, 0]
drag, startPoint x: 501, startPoint y: 271, endPoint x: 0, endPoint y: 176, distance: 509.8
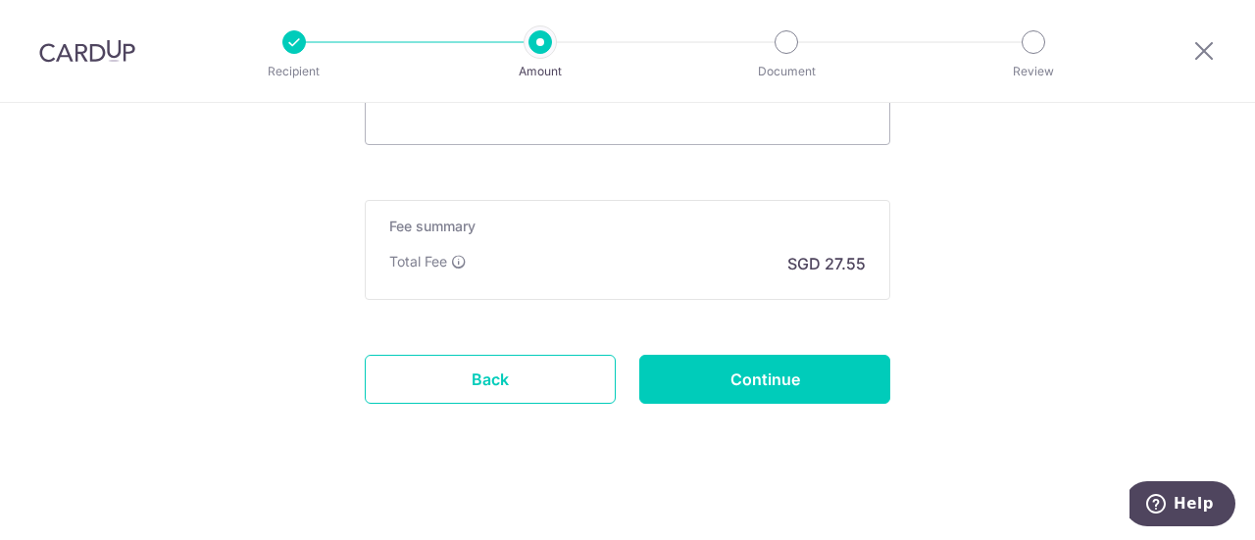
scroll to position [1412, 0]
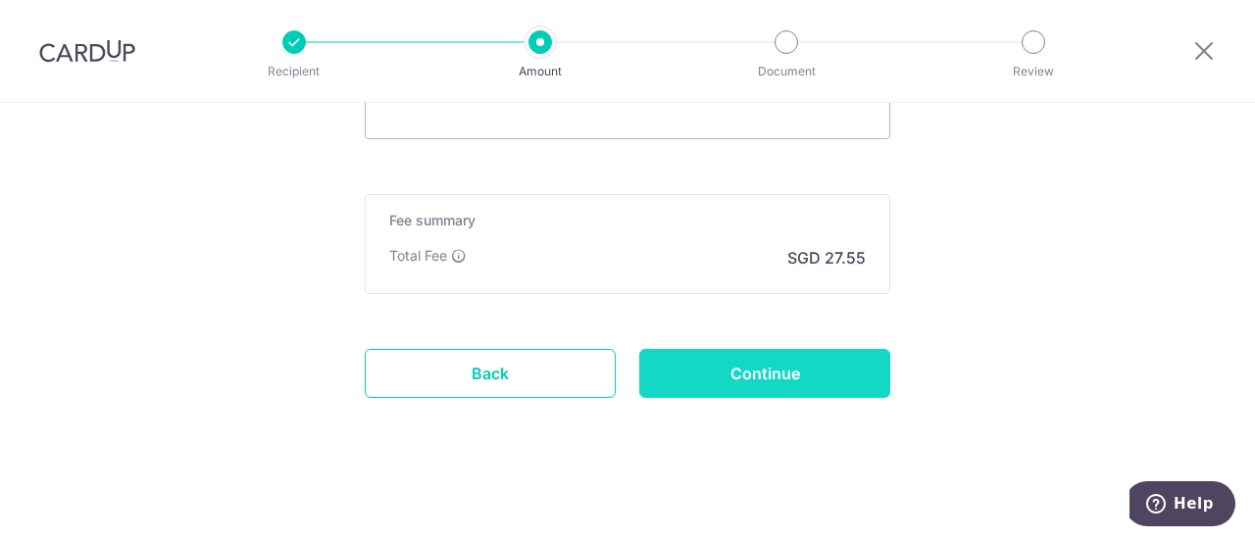
click at [692, 374] on input "Continue" at bounding box center [764, 373] width 251 height 49
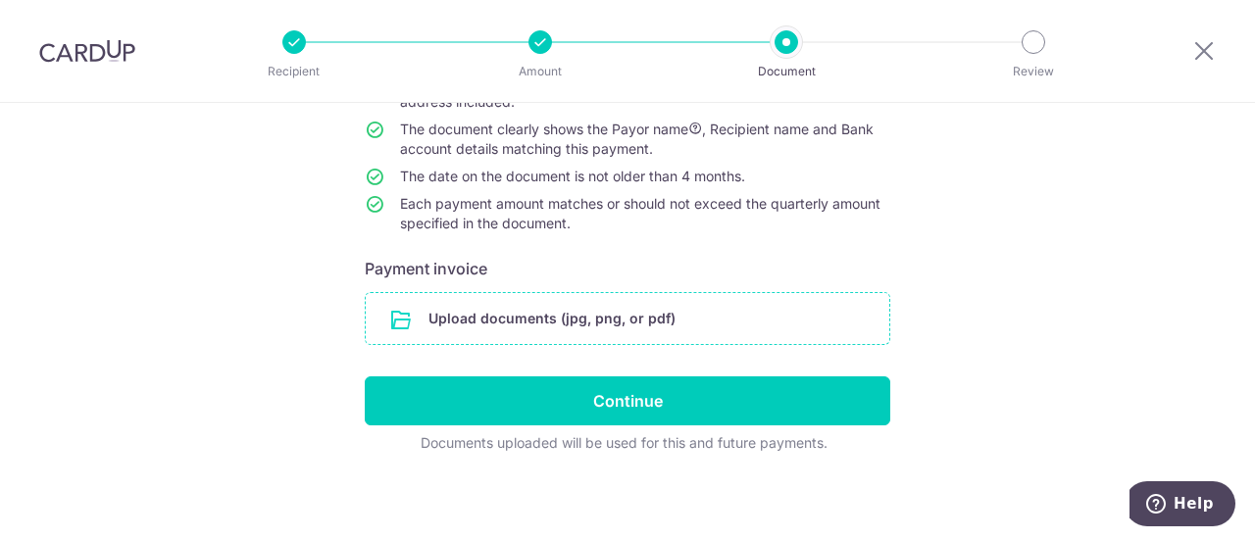
scroll to position [227, 0]
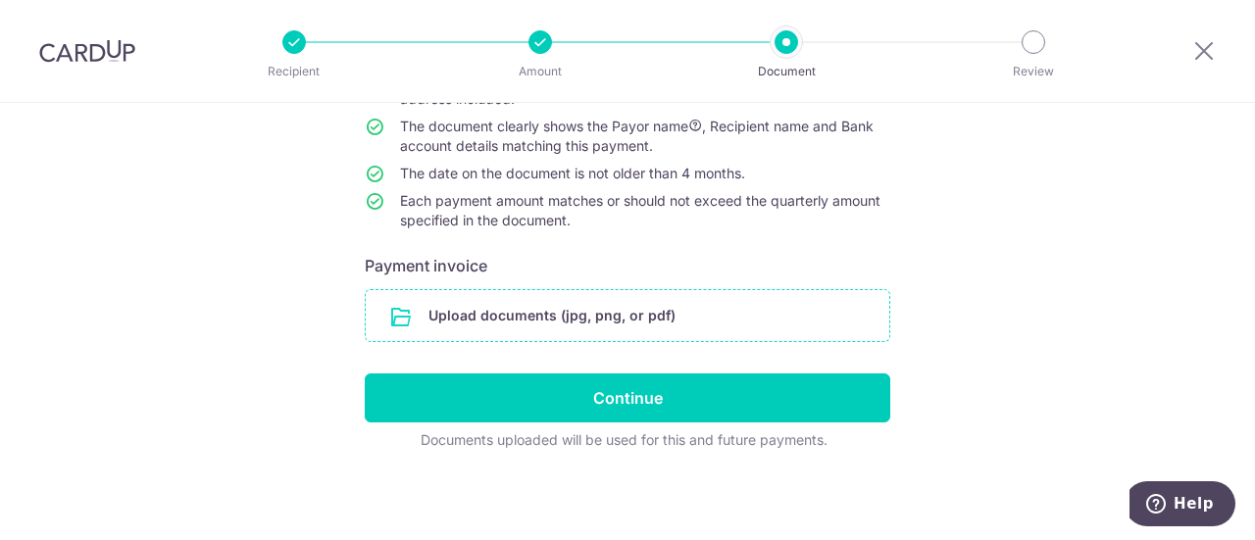
click at [484, 307] on input "file" at bounding box center [628, 315] width 524 height 51
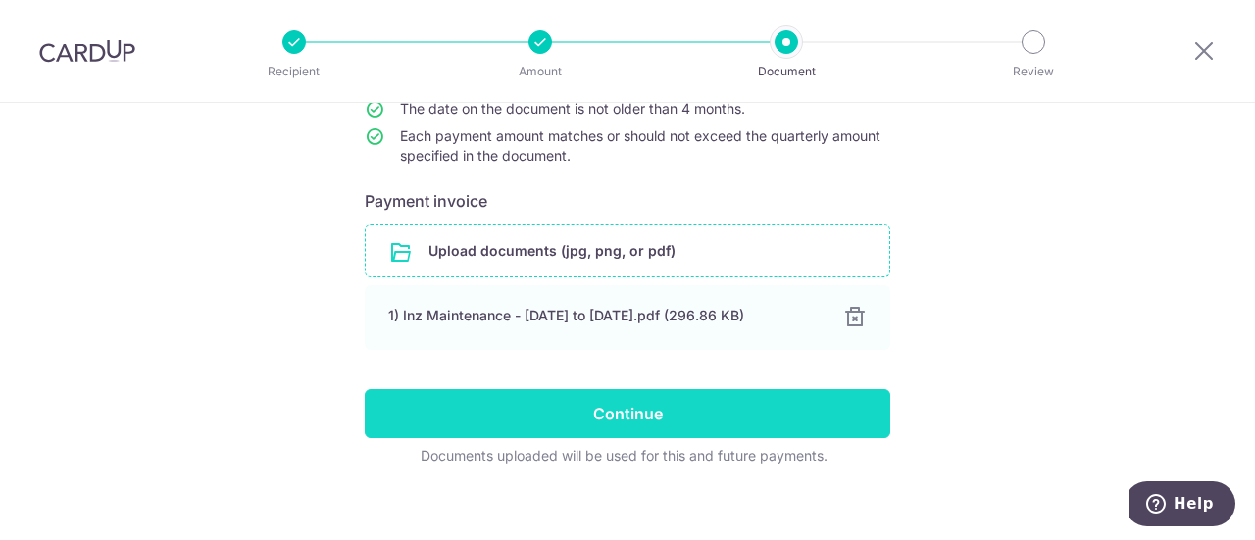
scroll to position [292, 0]
click at [501, 409] on input "Continue" at bounding box center [628, 413] width 526 height 49
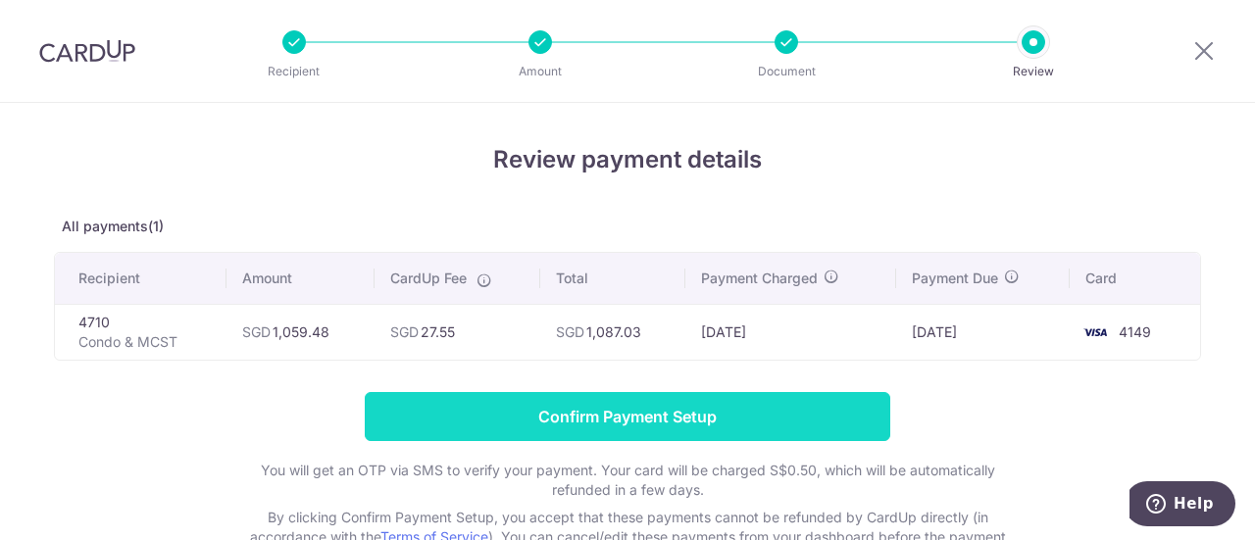
click at [567, 420] on input "Confirm Payment Setup" at bounding box center [628, 416] width 526 height 49
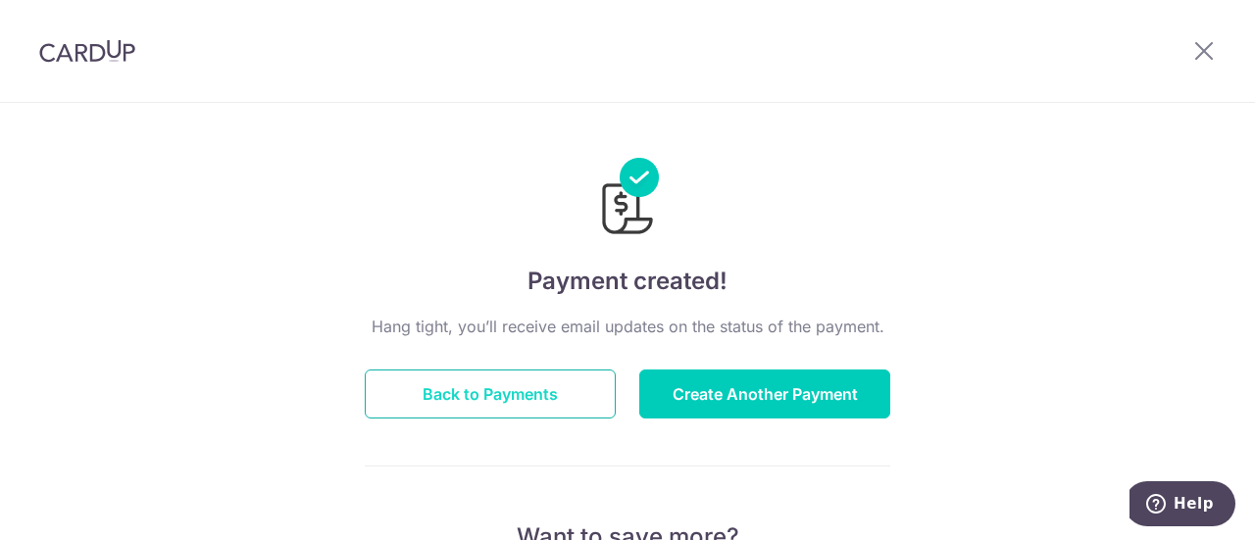
click at [478, 397] on button "Back to Payments" at bounding box center [490, 394] width 251 height 49
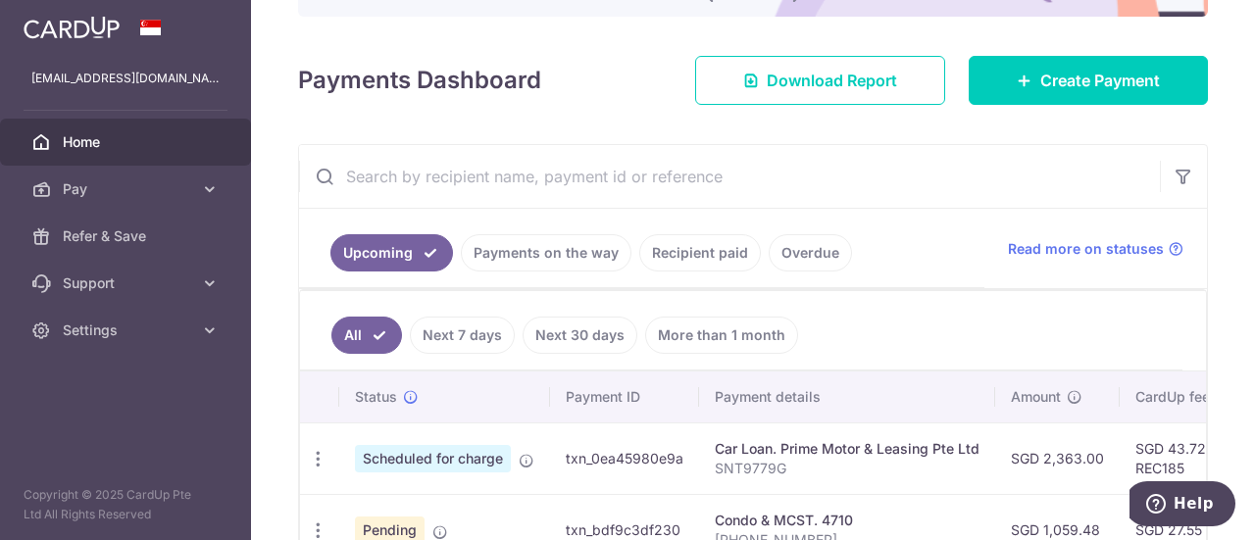
scroll to position [233, 0]
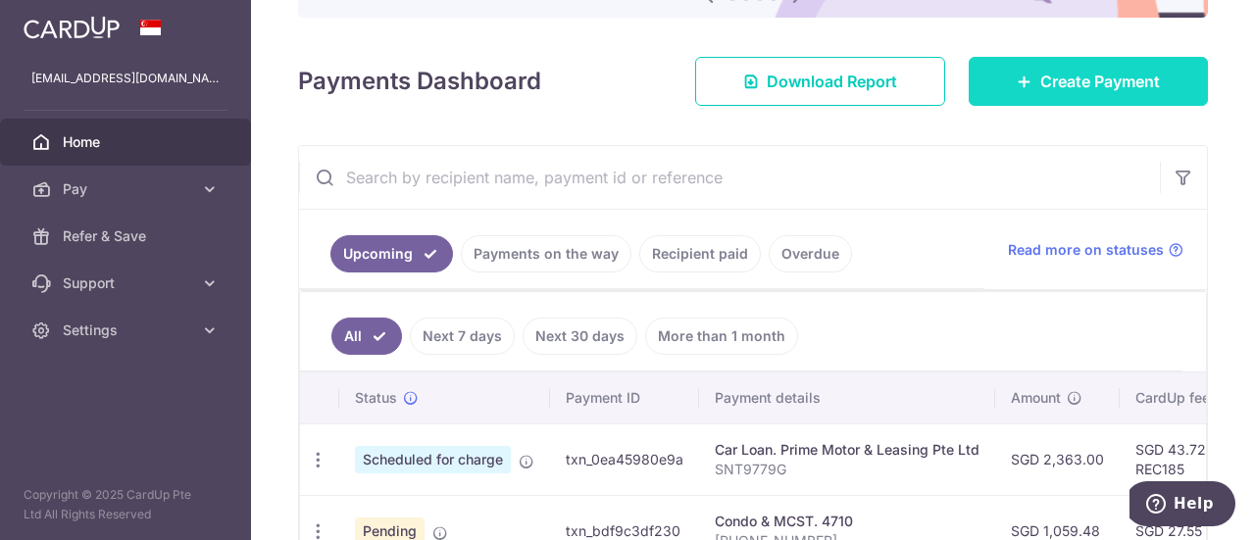
click at [1024, 97] on link "Create Payment" at bounding box center [1088, 81] width 239 height 49
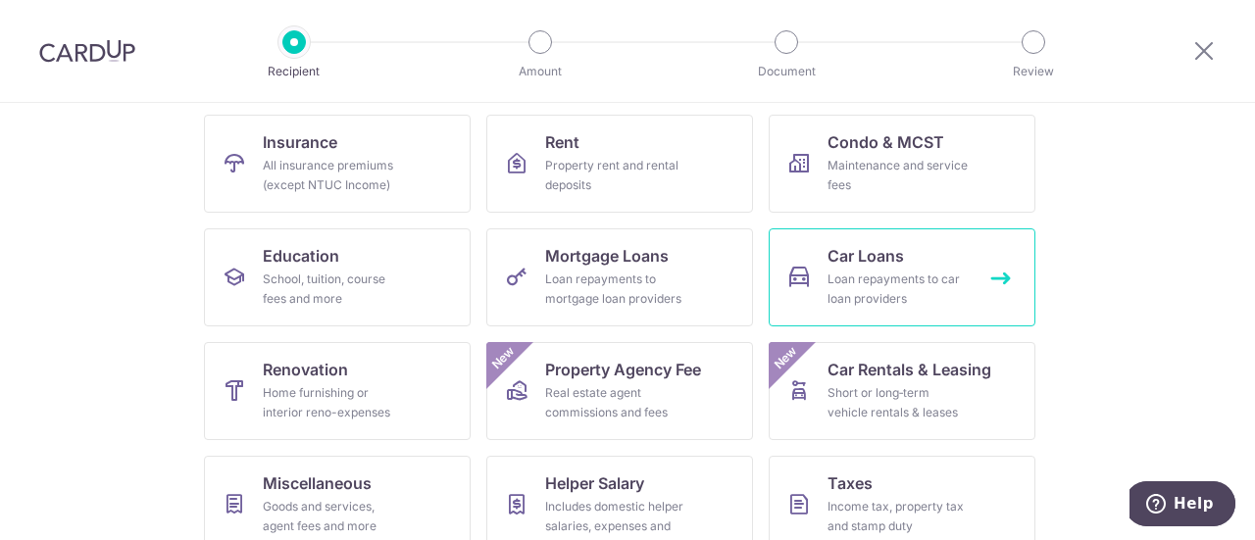
click at [887, 260] on span "Car Loans" at bounding box center [865, 256] width 76 height 24
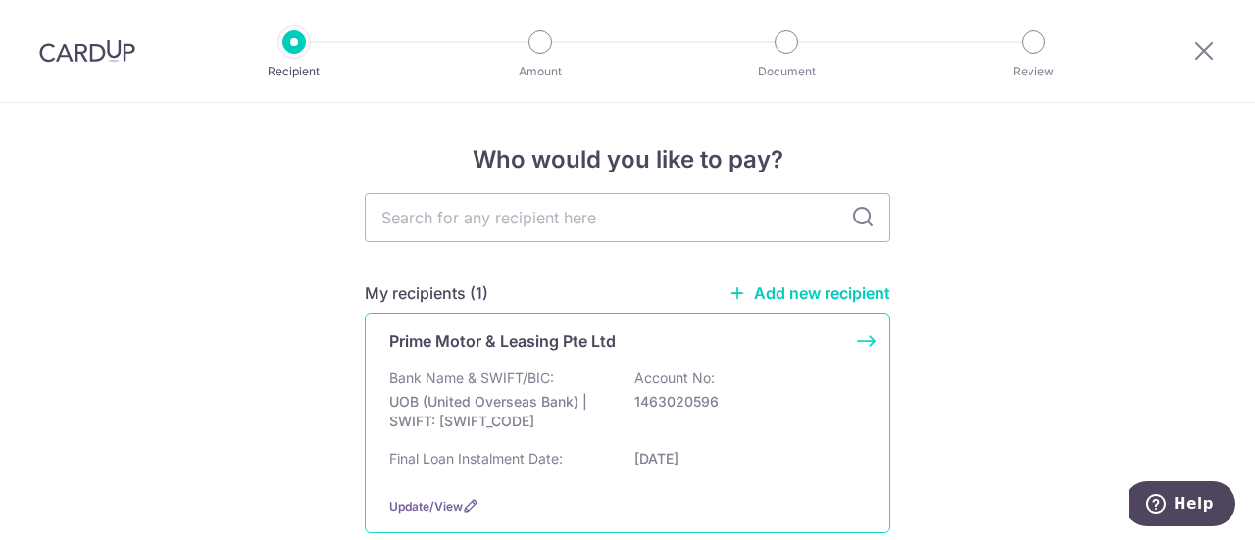
click at [493, 339] on p "Prime Motor & Leasing Pte Ltd" at bounding box center [502, 341] width 226 height 24
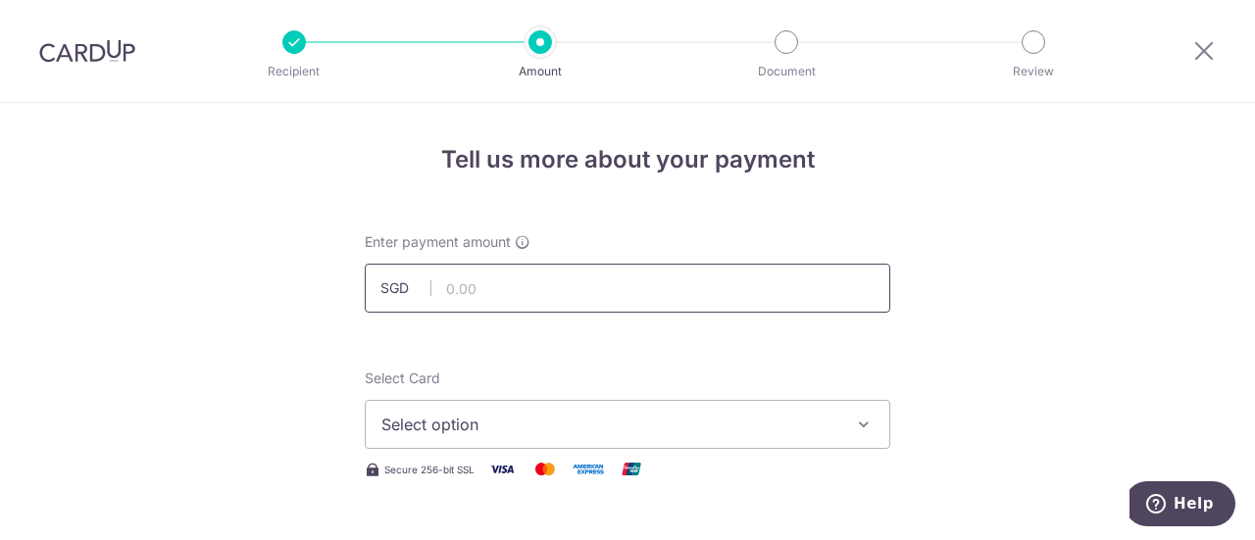
click at [481, 289] on input "text" at bounding box center [628, 288] width 526 height 49
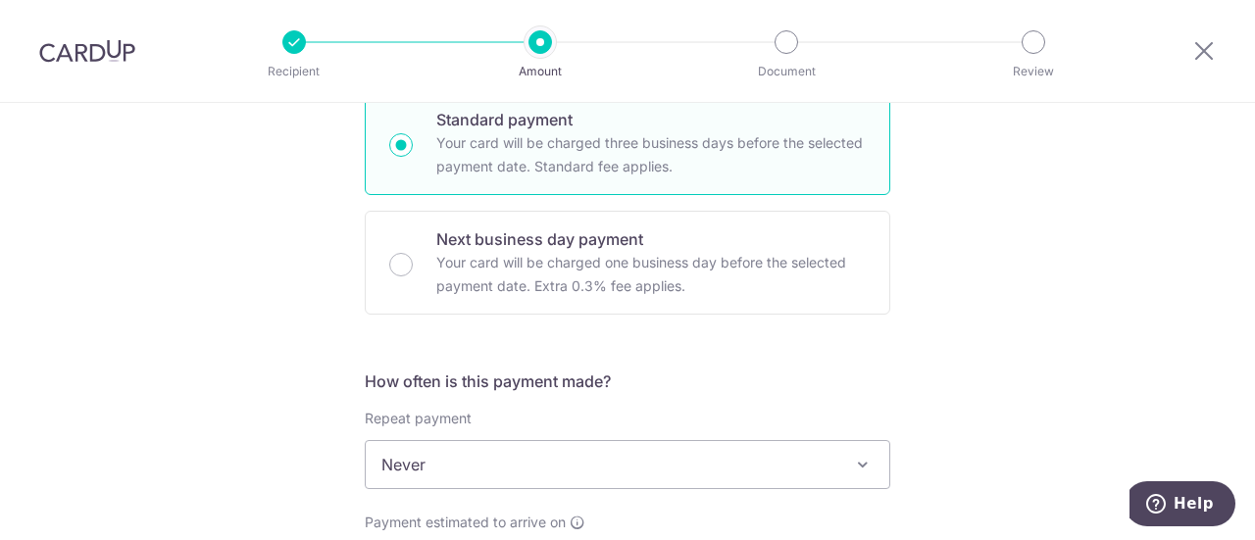
scroll to position [490, 0]
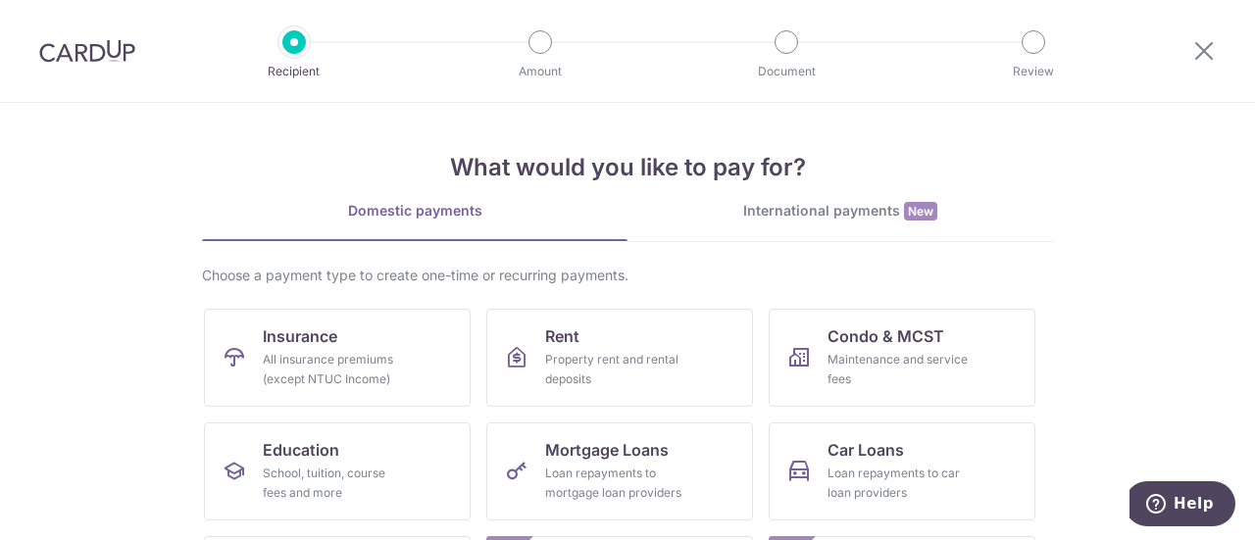
click at [41, 36] on div at bounding box center [87, 51] width 175 height 102
click at [79, 52] on img at bounding box center [87, 51] width 96 height 24
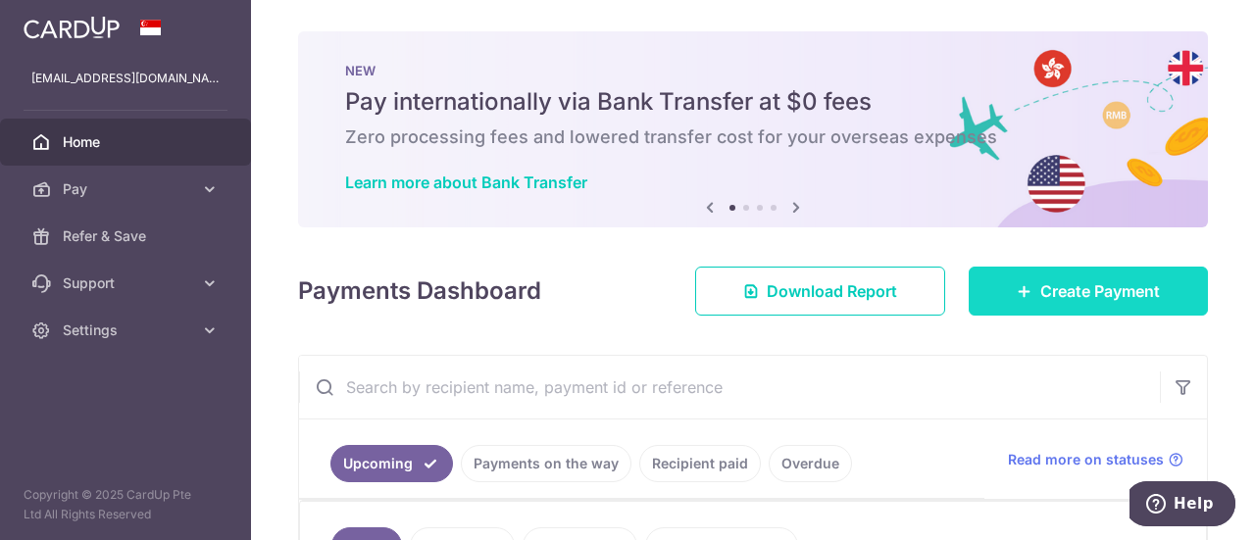
click at [1022, 276] on link "Create Payment" at bounding box center [1088, 291] width 239 height 49
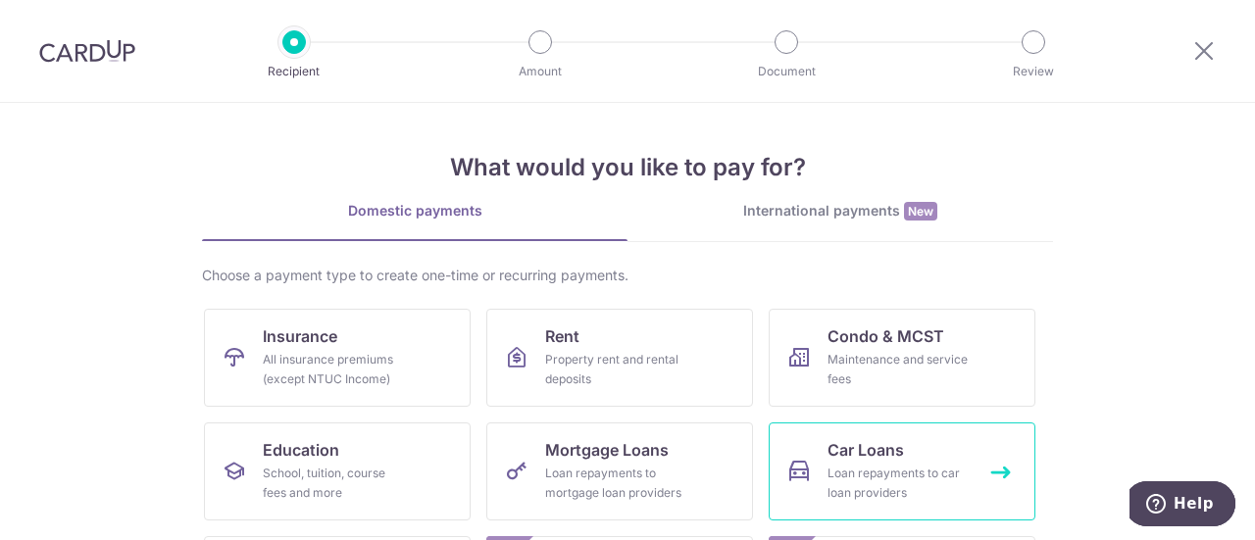
click at [891, 444] on span "Car Loans" at bounding box center [865, 450] width 76 height 24
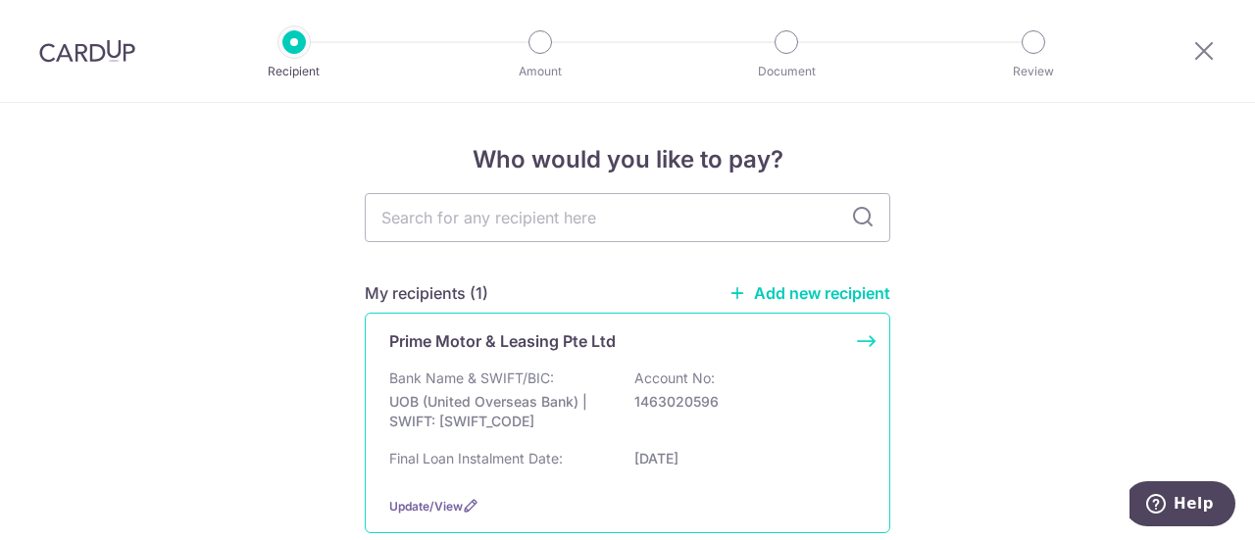
click at [491, 368] on div "Prime Motor & Leasing Pte Ltd Bank Name & SWIFT/BIC: UOB (United Overseas Bank)…" at bounding box center [628, 423] width 526 height 221
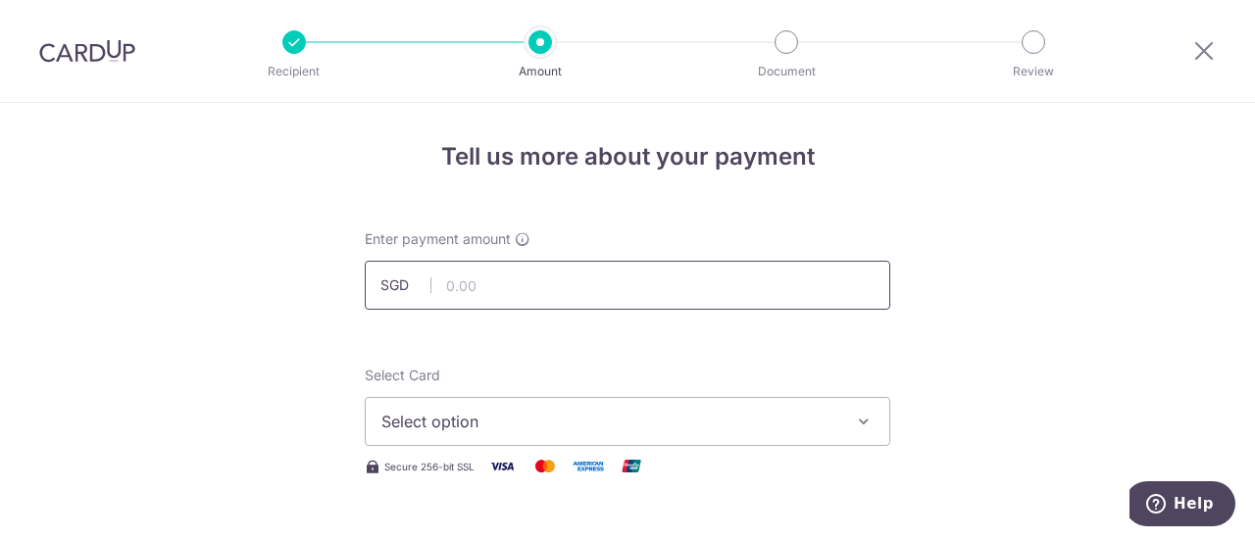
scroll to position [2, 0]
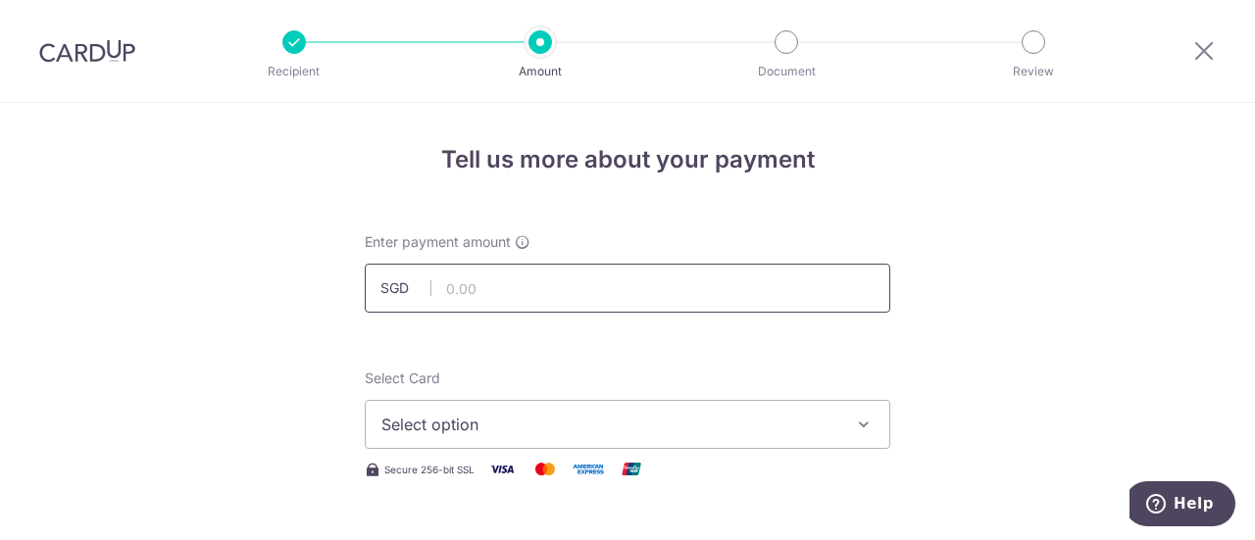
click at [486, 292] on input "text" at bounding box center [628, 288] width 526 height 49
click button "Add Card" at bounding box center [0, 0] width 0 height 0
type input "2,363.00"
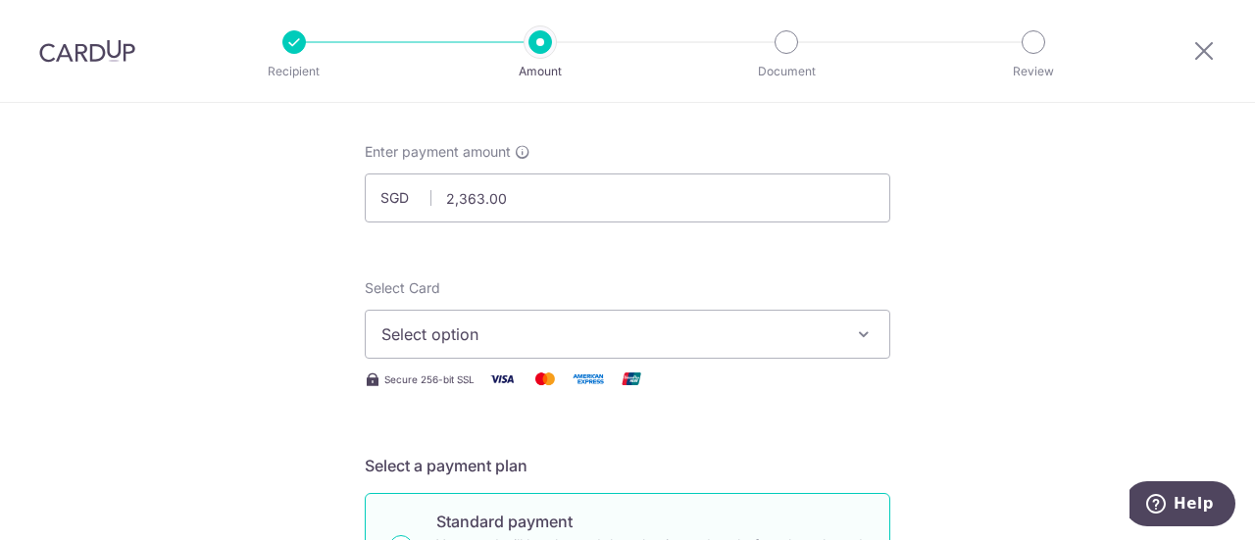
click at [418, 343] on span "Select option" at bounding box center [609, 335] width 457 height 24
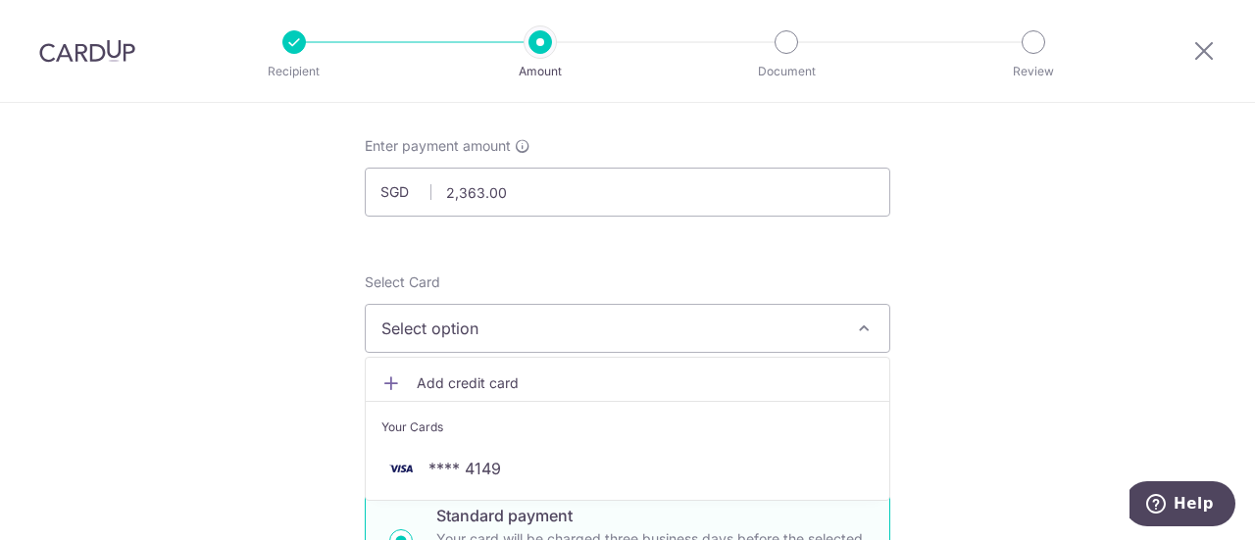
scroll to position [96, 0]
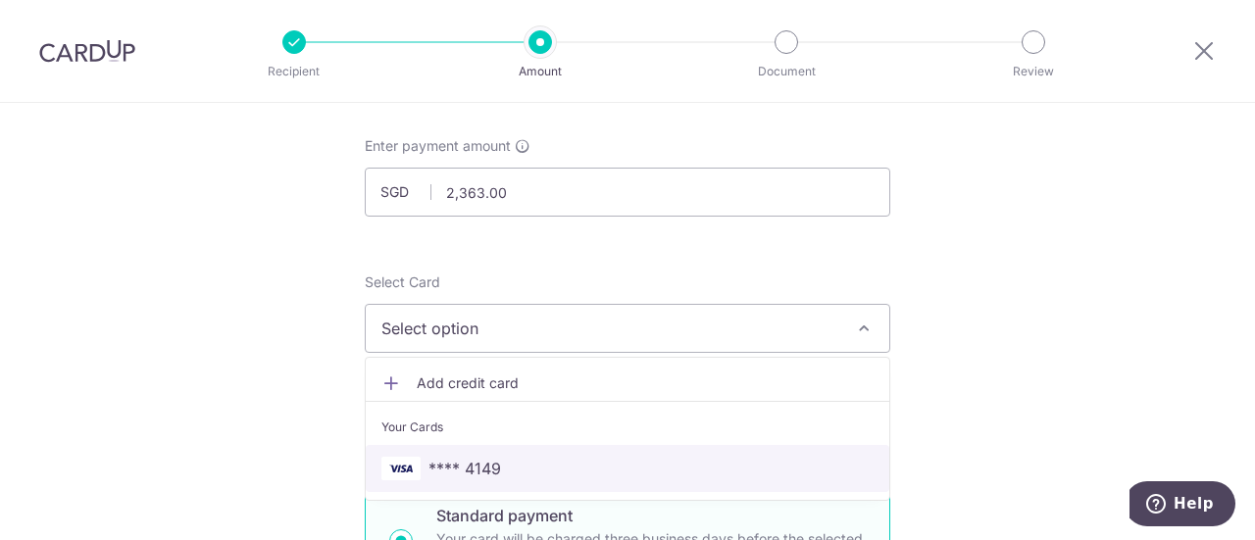
click at [406, 464] on img at bounding box center [400, 469] width 39 height 24
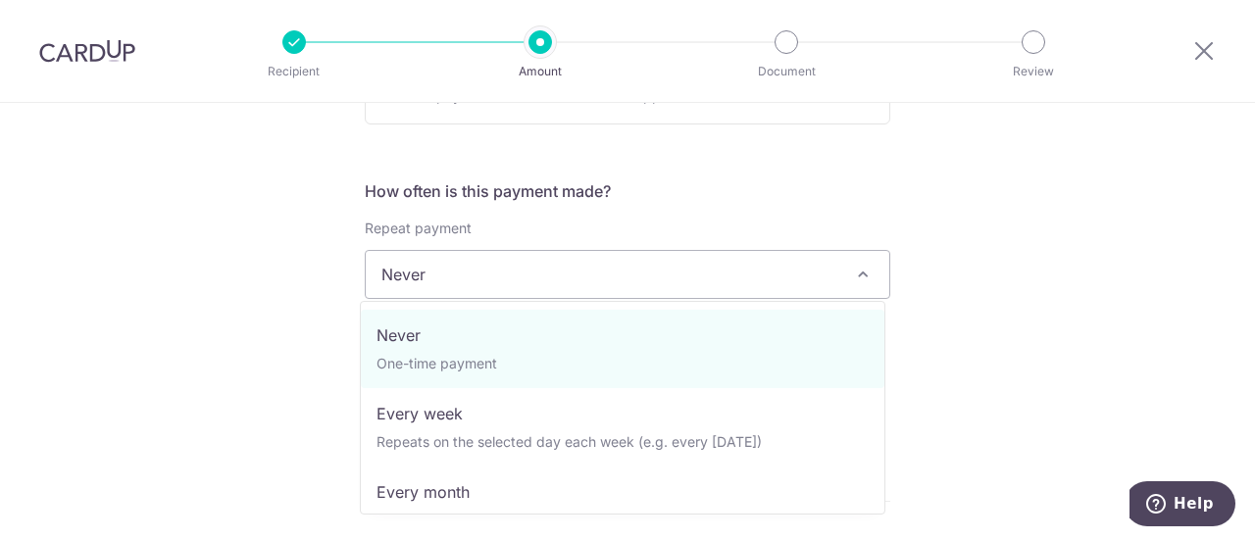
click at [512, 273] on span "Never" at bounding box center [628, 274] width 524 height 47
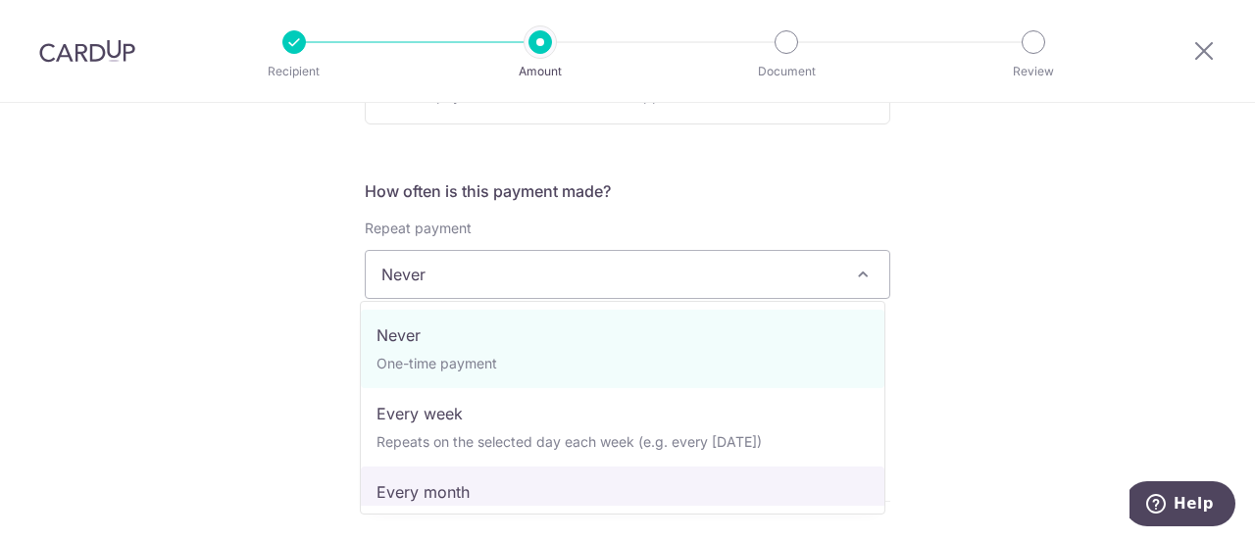
select select "3"
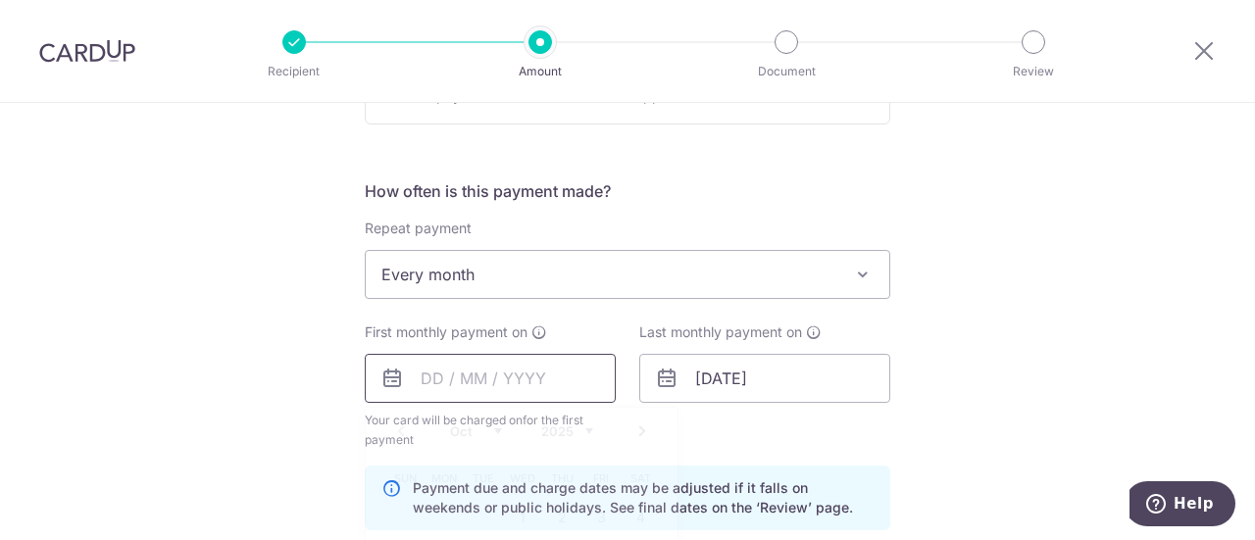
click at [523, 360] on input "text" at bounding box center [490, 378] width 251 height 49
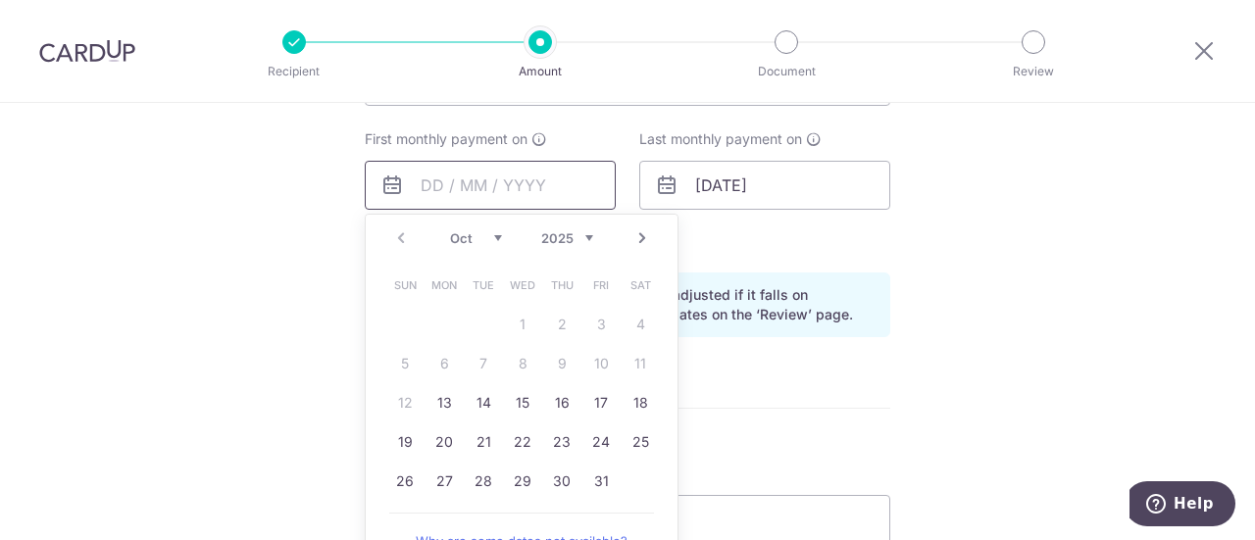
scroll to position [877, 0]
click at [446, 434] on link "20" at bounding box center [443, 441] width 31 height 31
type input "20/10/2025"
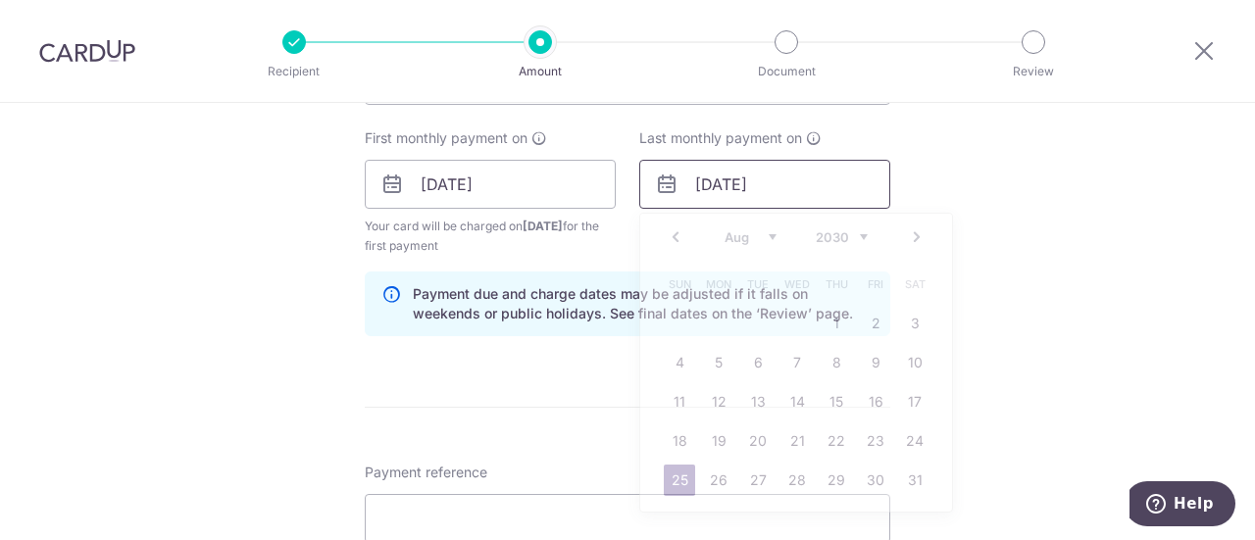
click at [748, 176] on input "25/08/2030" at bounding box center [764, 184] width 251 height 49
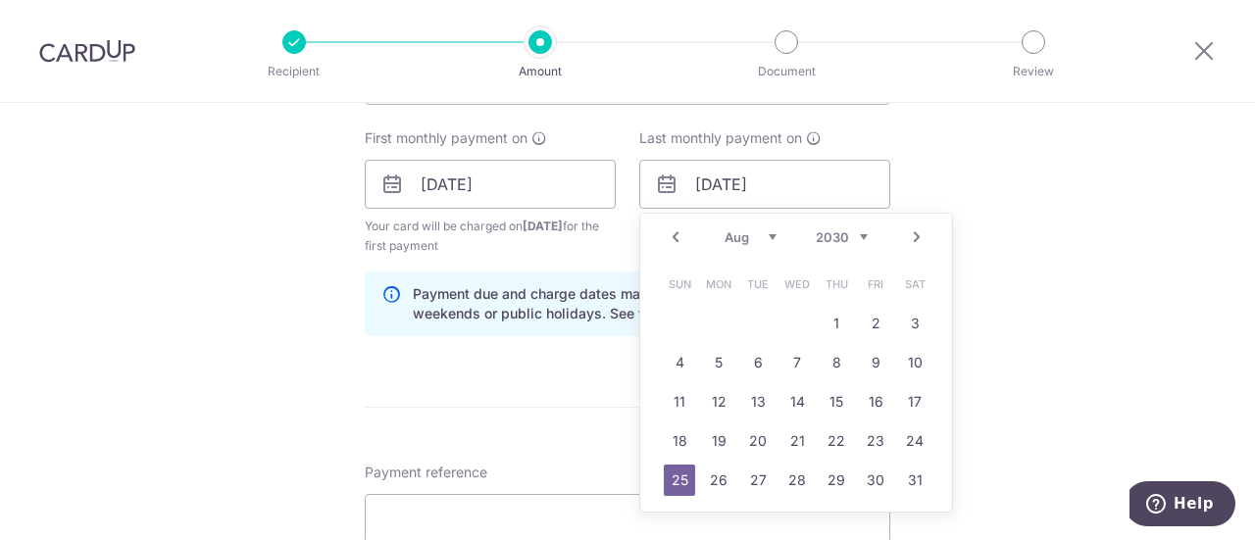
click at [825, 225] on div "Prev Next Jan Feb Mar Apr May Jun Jul Aug Sep Oct Nov Dec 2024 2025 2026 2027 2…" at bounding box center [796, 237] width 312 height 47
click at [827, 229] on select "2024 2025 2026 2027 2028 2029 2030 2031 2032 2033 2034 2035" at bounding box center [842, 237] width 52 height 16
click at [768, 229] on select "Jan Feb Mar Apr May Jun Jul Aug Sep Oct Nov Dec" at bounding box center [751, 237] width 52 height 16
click at [703, 439] on link "22" at bounding box center [718, 441] width 31 height 31
type input "22/12/2025"
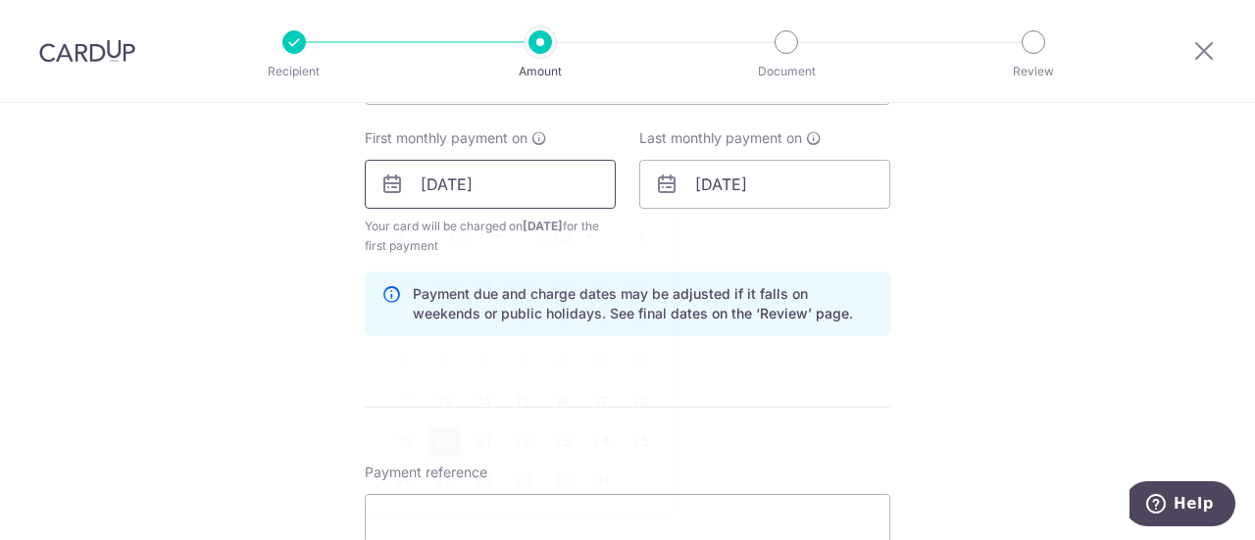
click at [580, 195] on input "20/10/2025" at bounding box center [490, 184] width 251 height 49
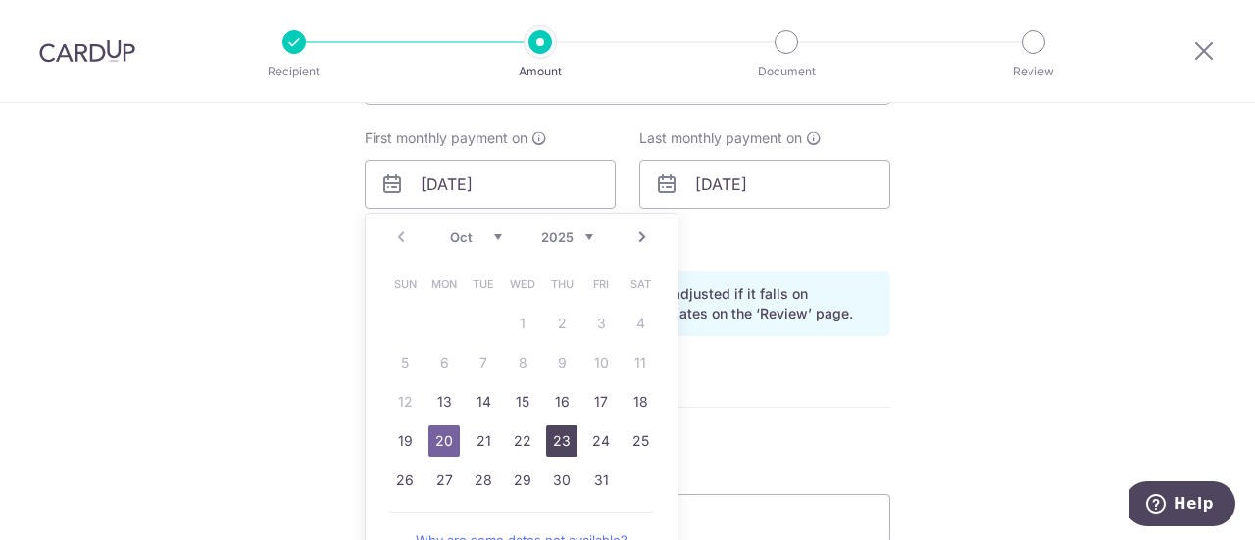
click at [551, 432] on link "23" at bounding box center [561, 441] width 31 height 31
type input "23/10/2025"
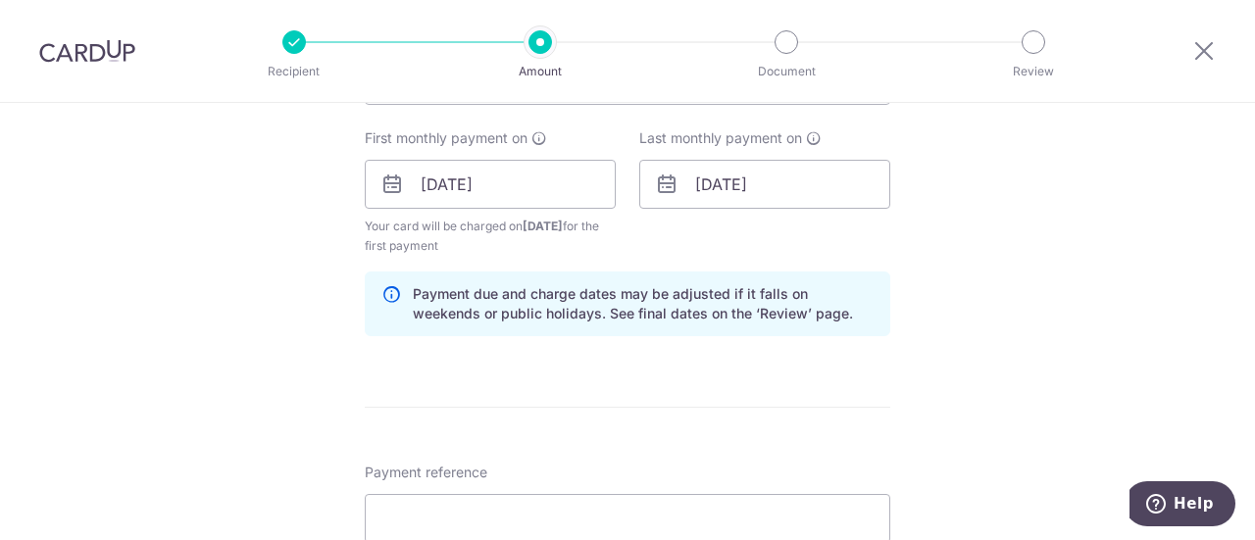
click at [601, 373] on form "Enter payment amount SGD 2,363.00 2363.00 Select Card **** 4149 Add credit card…" at bounding box center [628, 182] width 526 height 1652
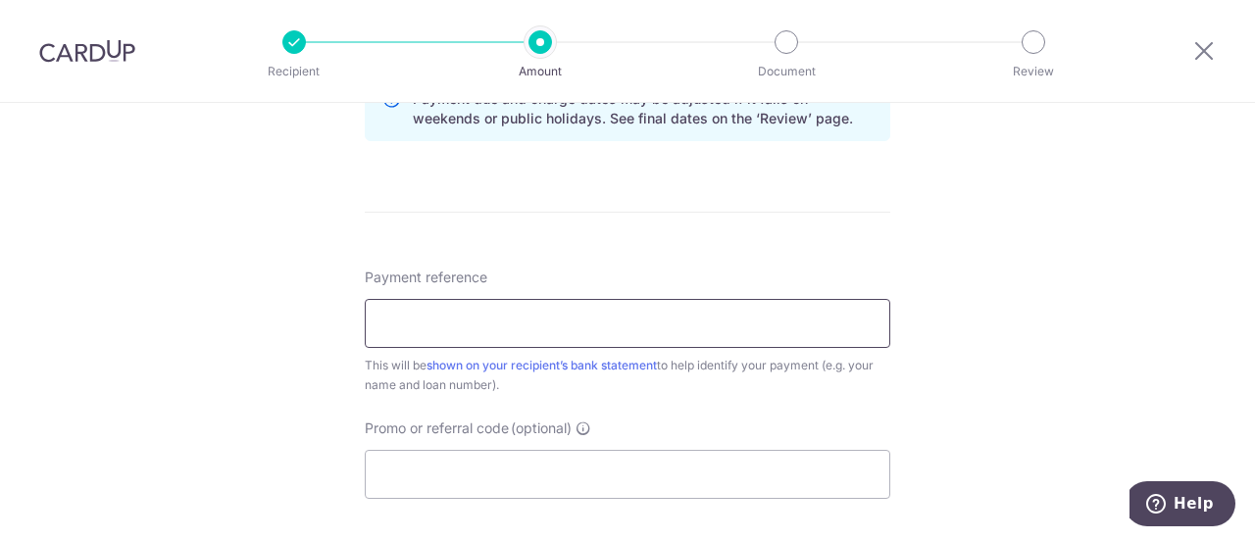
scroll to position [1073, 0]
click at [502, 320] on input "Payment reference" at bounding box center [628, 322] width 526 height 49
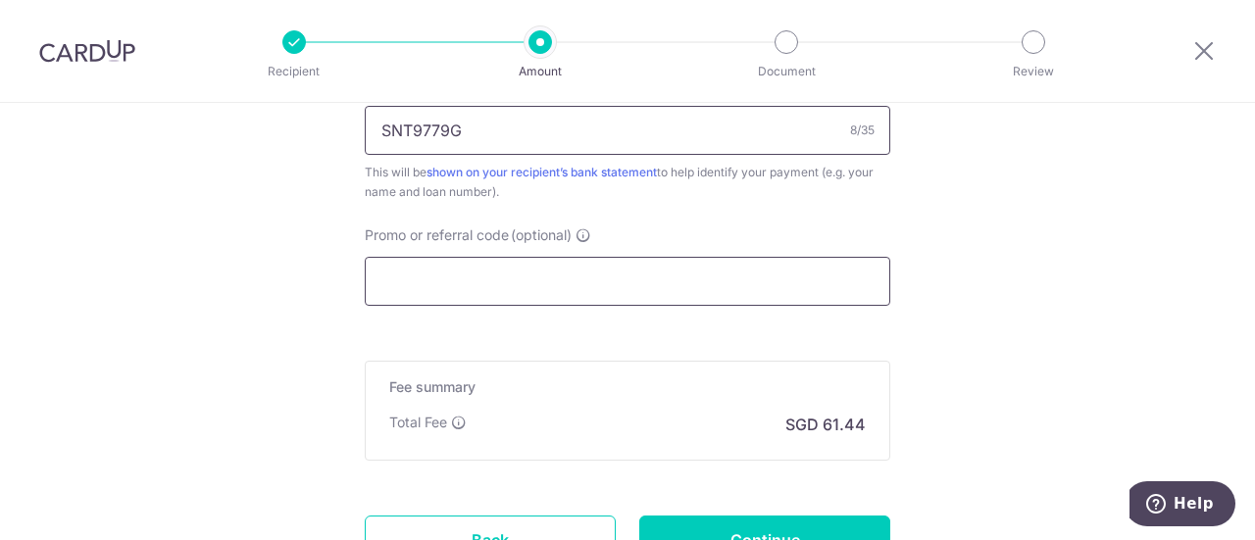
type input "SNT9779G"
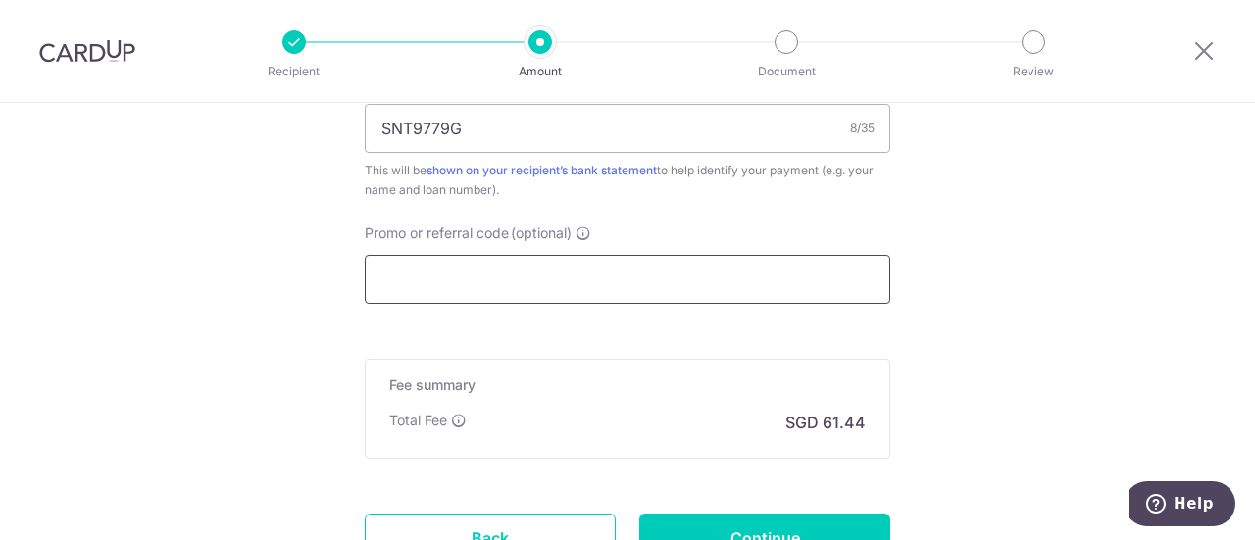
click at [530, 275] on input "Promo or referral code (optional)" at bounding box center [628, 279] width 526 height 49
paste input "3HOME25R"
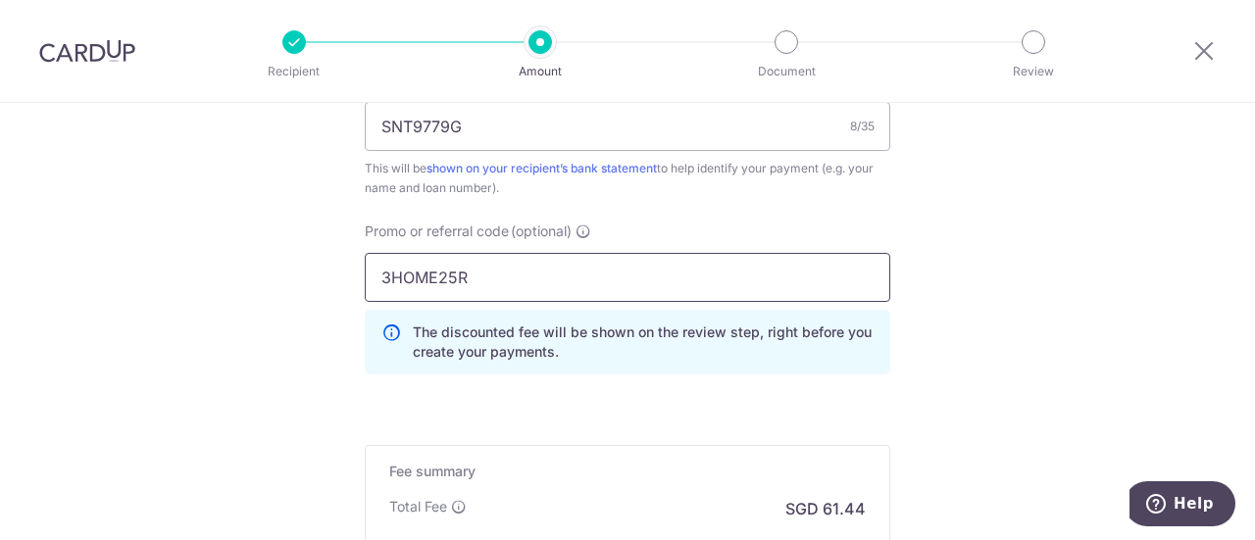
type input "3HOME25R"
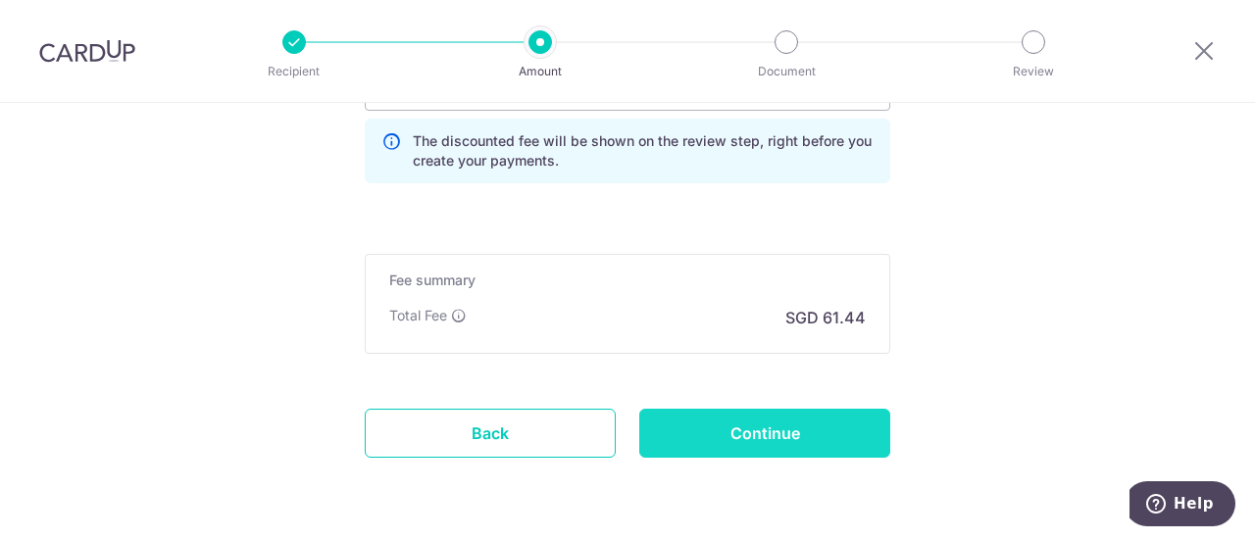
click at [705, 430] on input "Continue" at bounding box center [764, 433] width 251 height 49
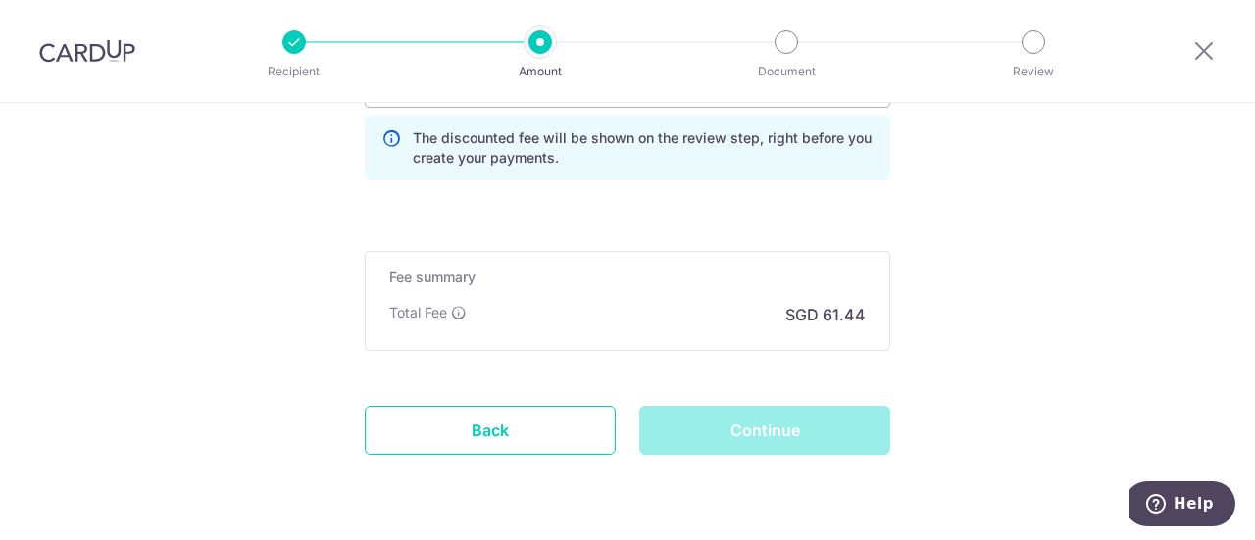
scroll to position [1463, 0]
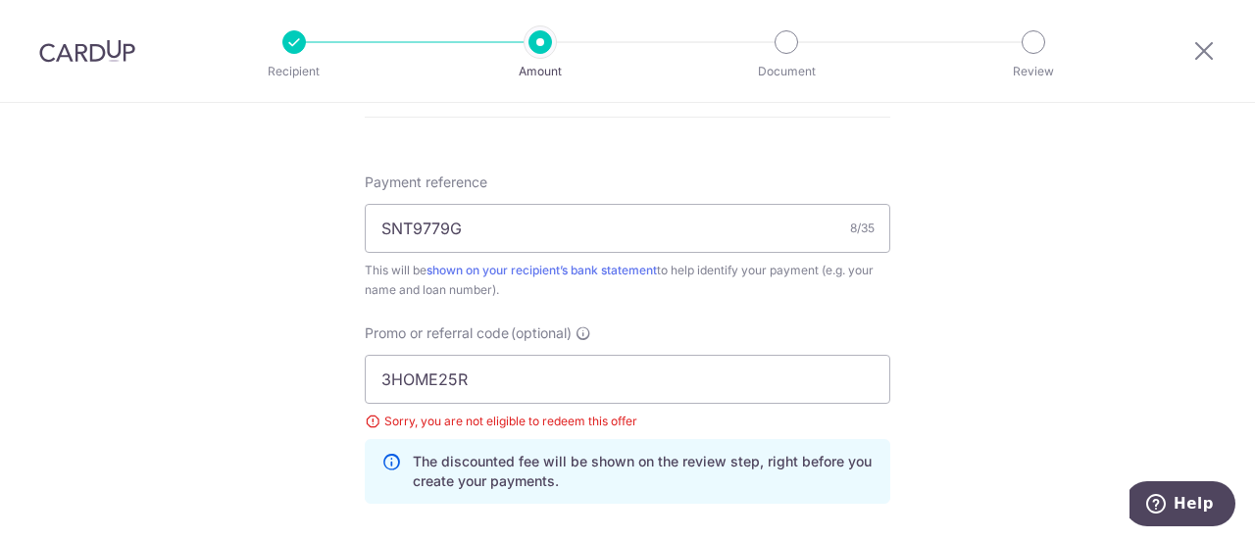
scroll to position [990, 0]
